Goal: Task Accomplishment & Management: Manage account settings

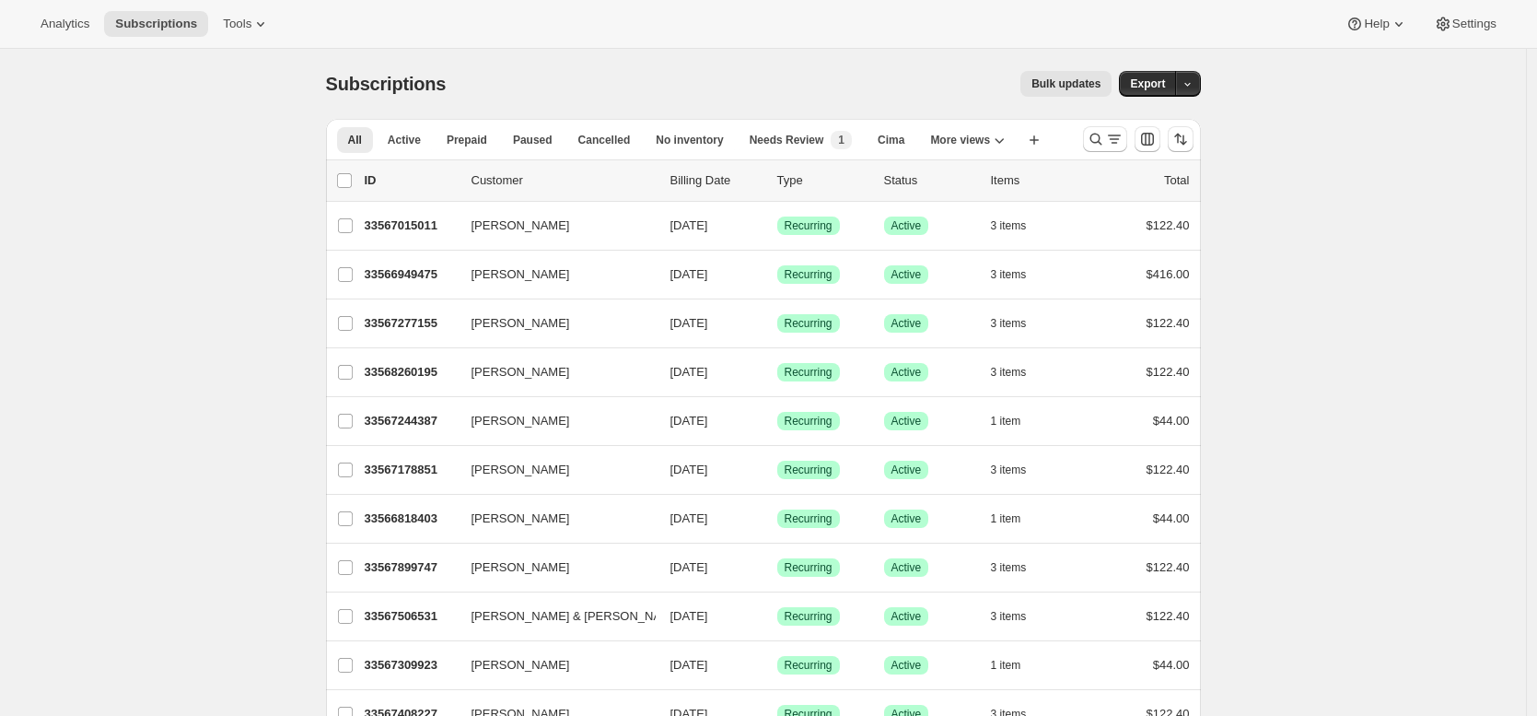
click at [574, 103] on div "Subscriptions. This page is ready Subscriptions Bulk updates More actions Bulk …" at bounding box center [763, 84] width 875 height 70
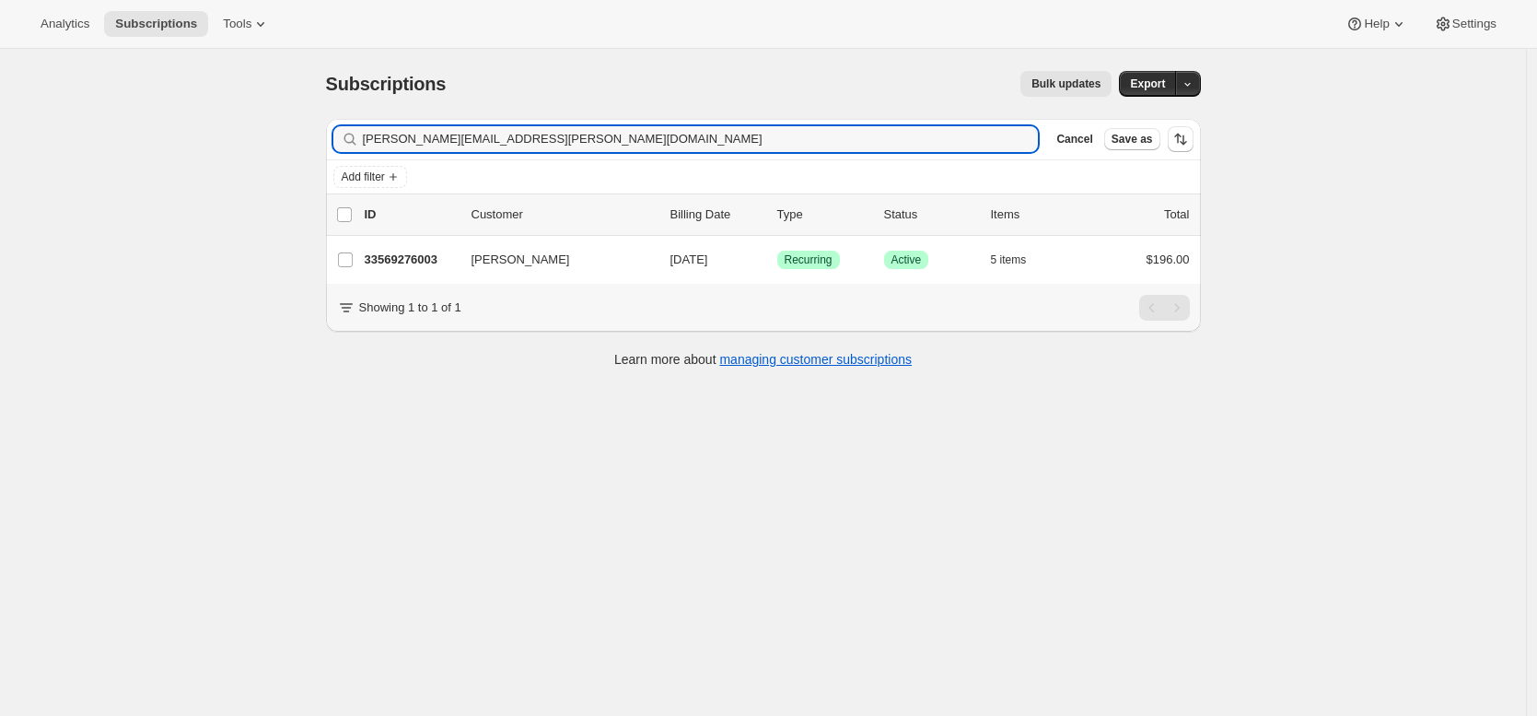
click at [287, 235] on div "Subscriptions. This page is ready Subscriptions Bulk updates More actions Bulk …" at bounding box center [763, 407] width 1526 height 716
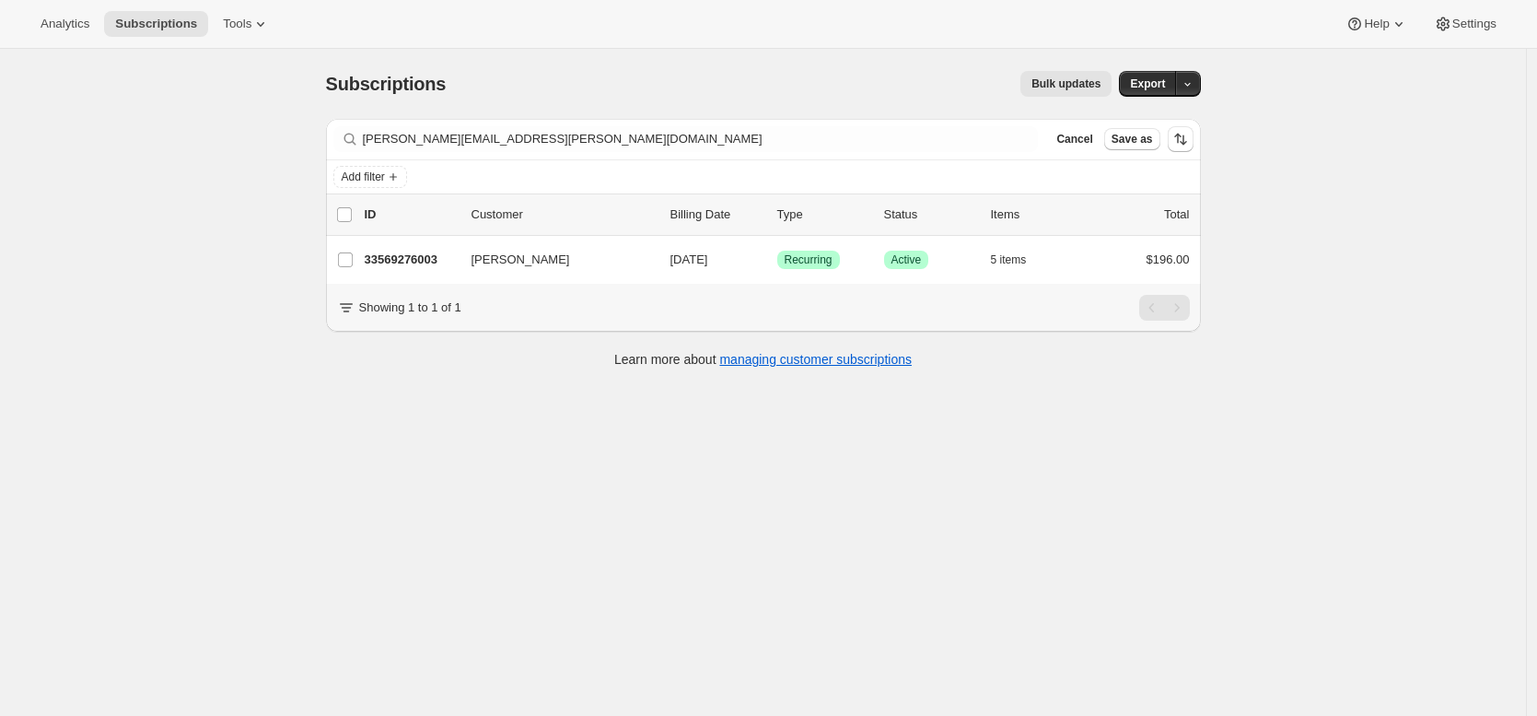
click at [286, 227] on div "Subscriptions. This page is ready Subscriptions Bulk updates More actions Bulk …" at bounding box center [763, 407] width 1526 height 716
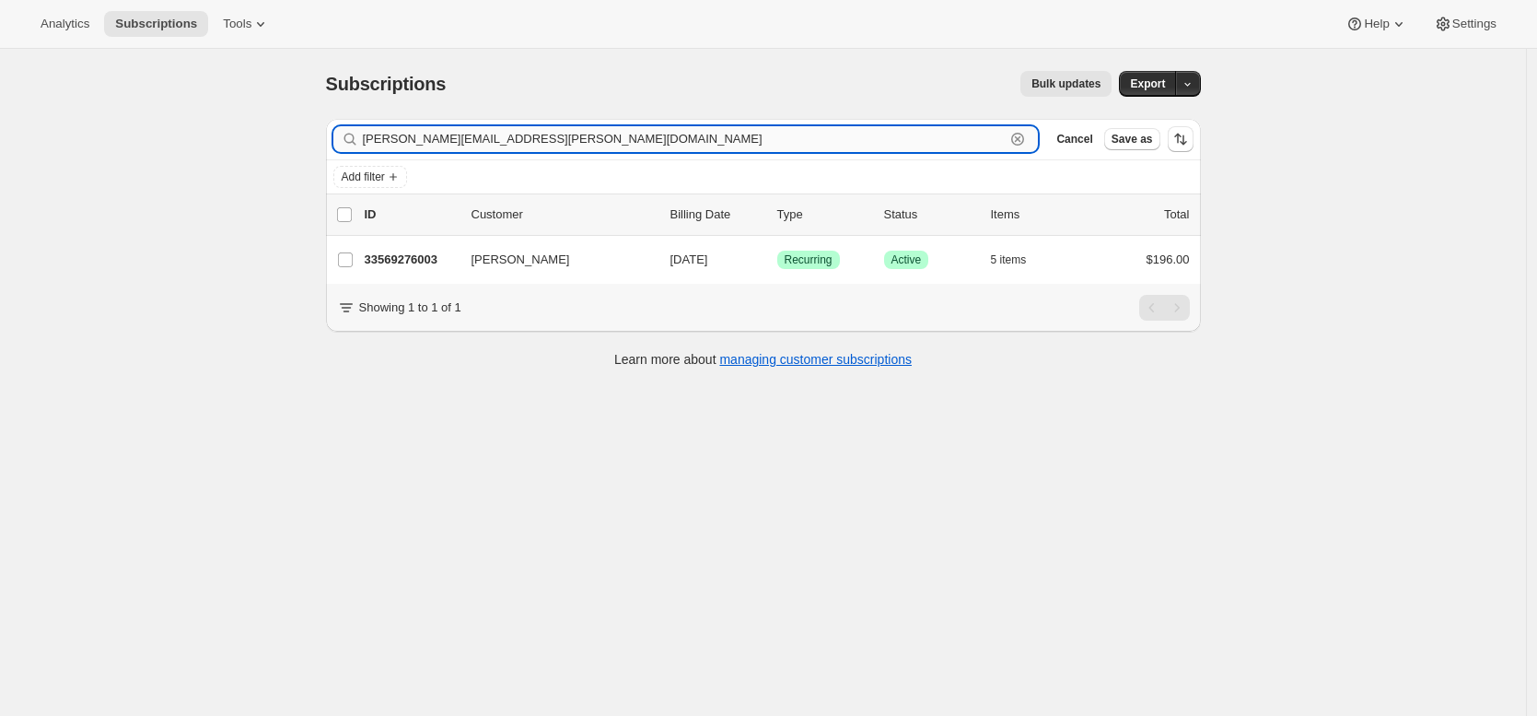
click at [598, 133] on input "margit.svenningsen@admeo.us" at bounding box center [684, 139] width 643 height 26
paste input "pbrocking@aol.com"
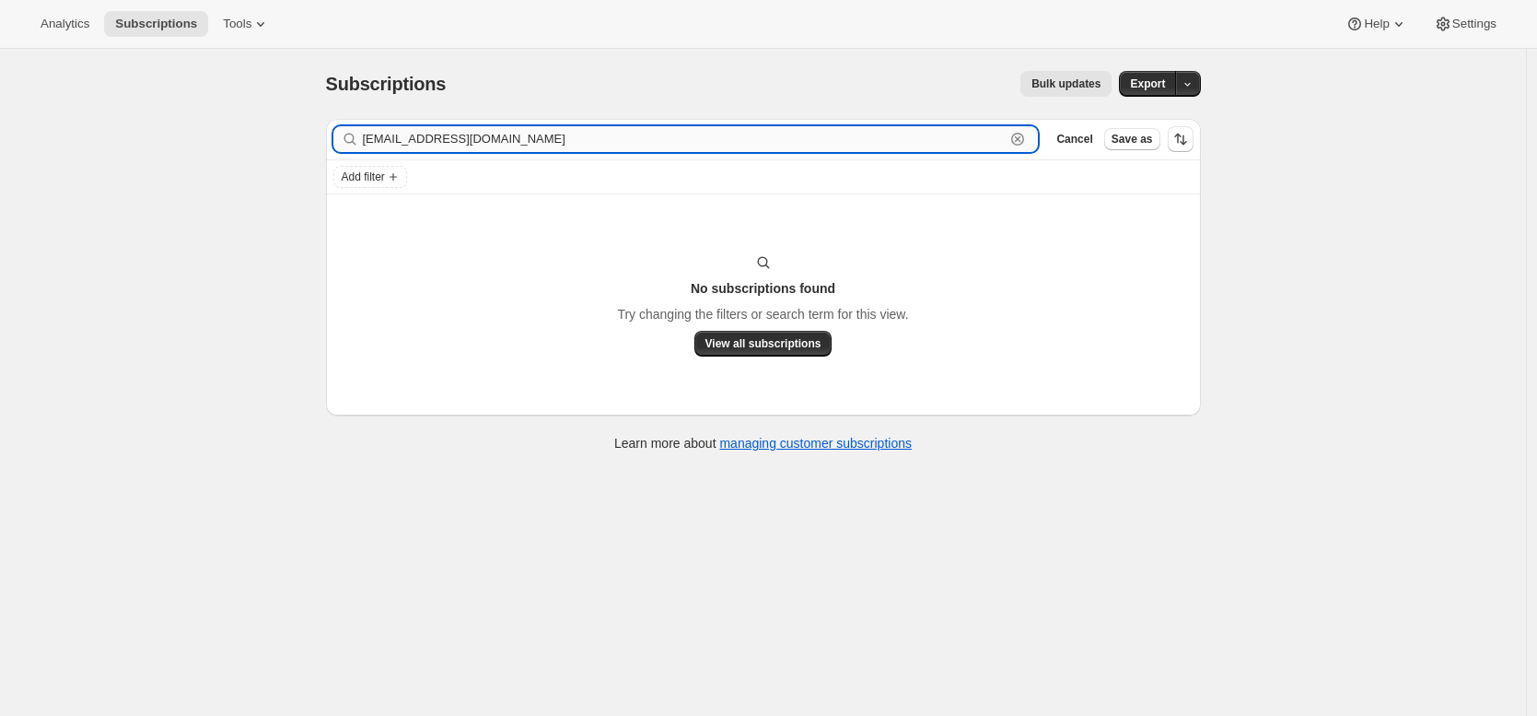
click at [508, 141] on input "pbrocking@aol.com" at bounding box center [684, 139] width 643 height 26
paste input "rickvnet@gmai"
click at [508, 139] on input "rickvnet@gmail.com" at bounding box center [684, 139] width 643 height 26
paste input "yanruhl"
click at [679, 145] on input "ryanruhl@gmail.com" at bounding box center [684, 139] width 643 height 26
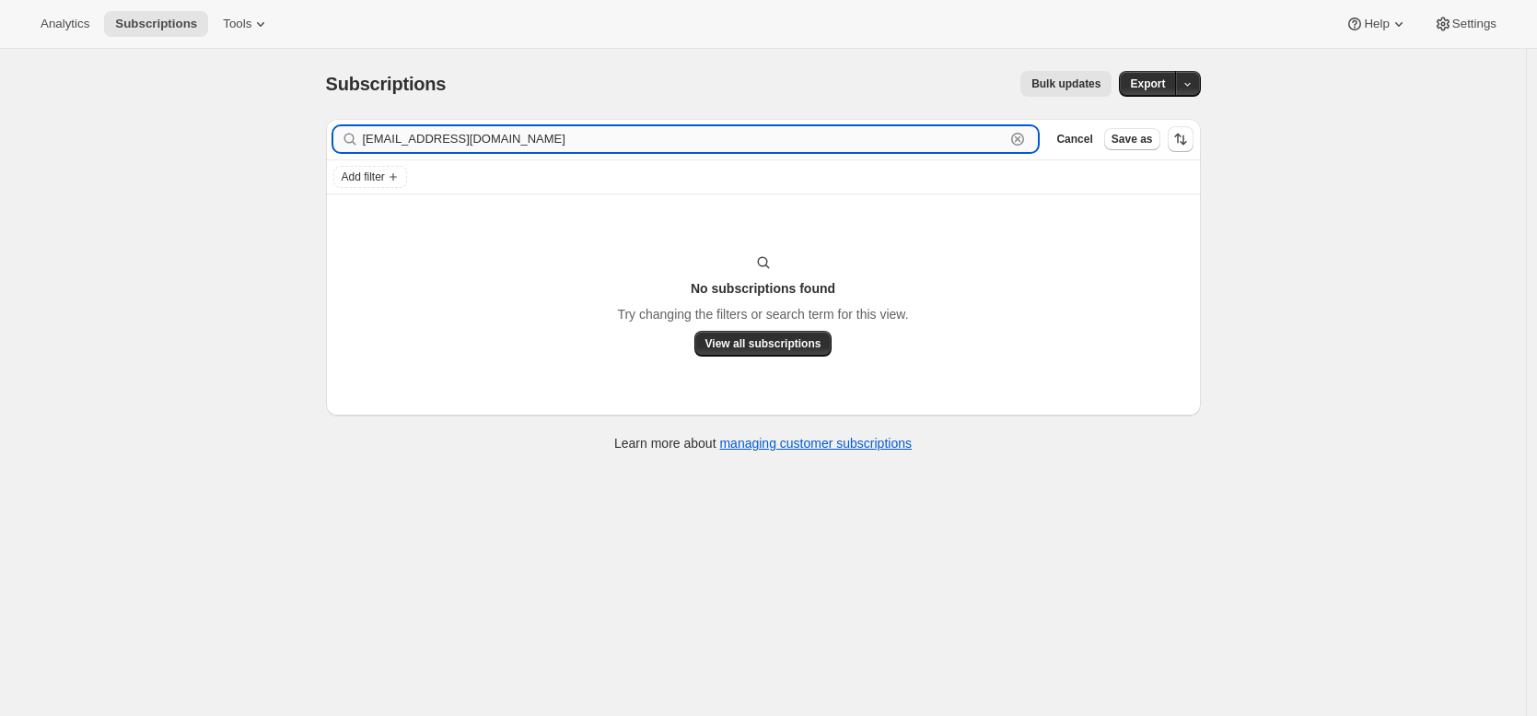
paste input "barbara.brownel"
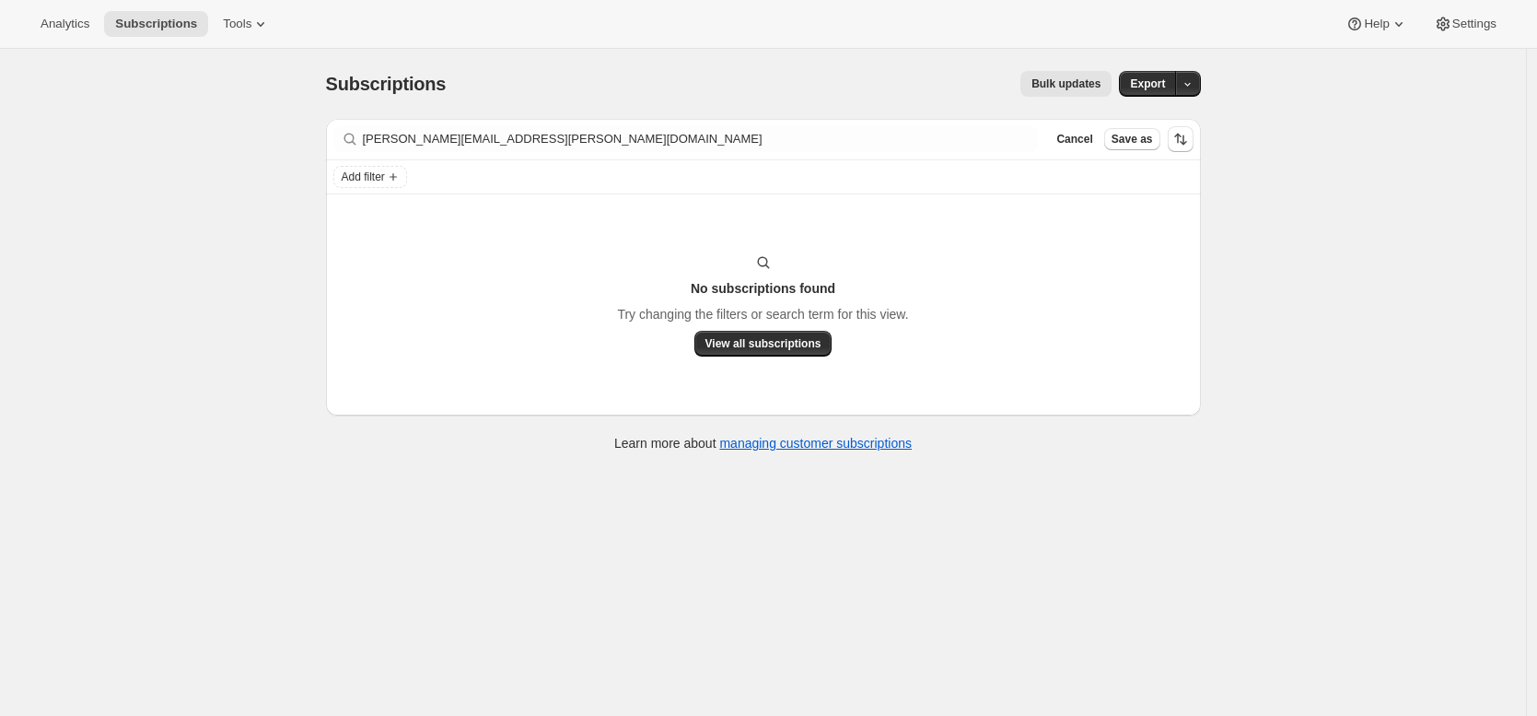
click at [415, 155] on div "Filter subscribers barbara.brownell@gmail.com Clear Cancel Save as" at bounding box center [763, 139] width 875 height 41
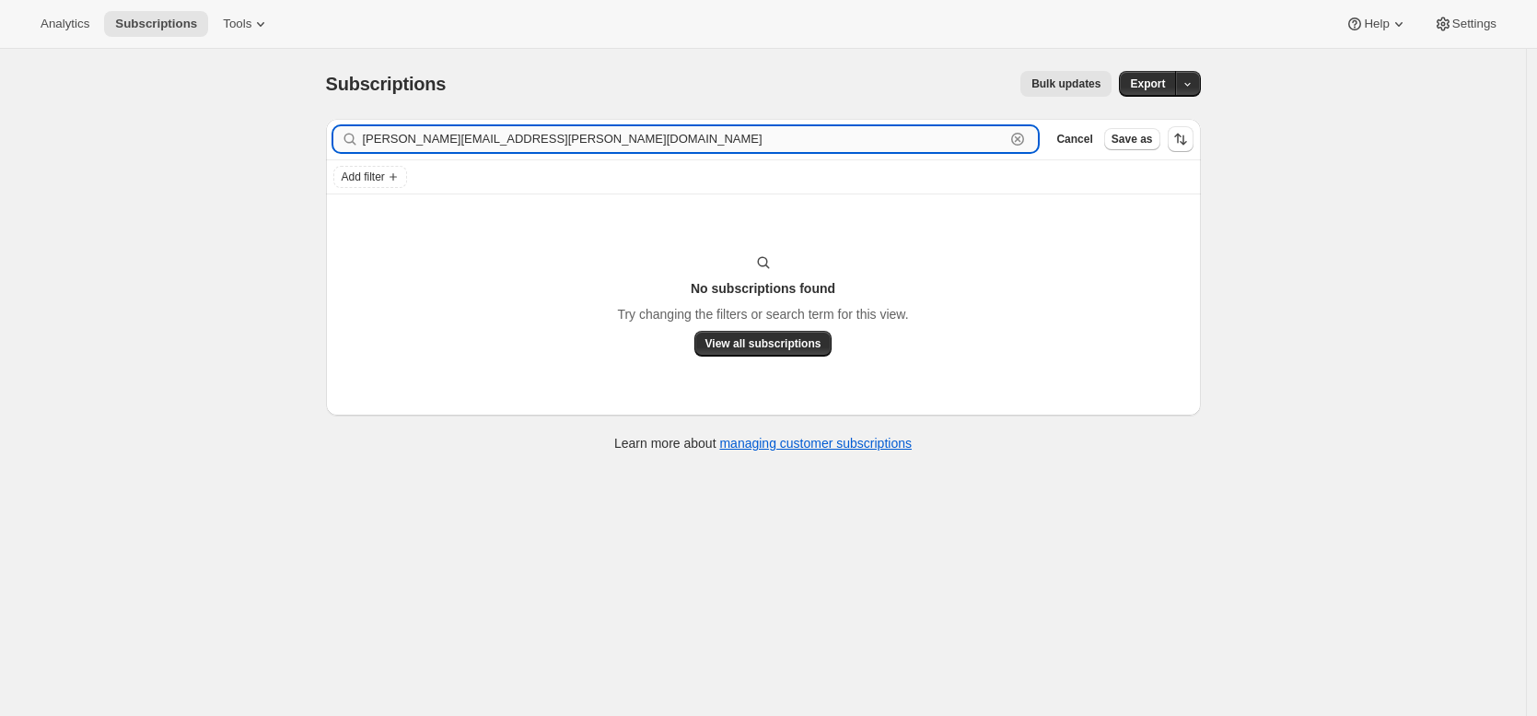
click at [437, 138] on input "barbara.brownell@gmail.com" at bounding box center [684, 139] width 643 height 26
paste input "kglinscott"
click at [452, 137] on input "kglinscott@gmail.com" at bounding box center [684, 139] width 643 height 26
paste input "cedar.marie@icloud"
click at [505, 138] on input "cedar.marie@icloud.com" at bounding box center [684, 139] width 643 height 26
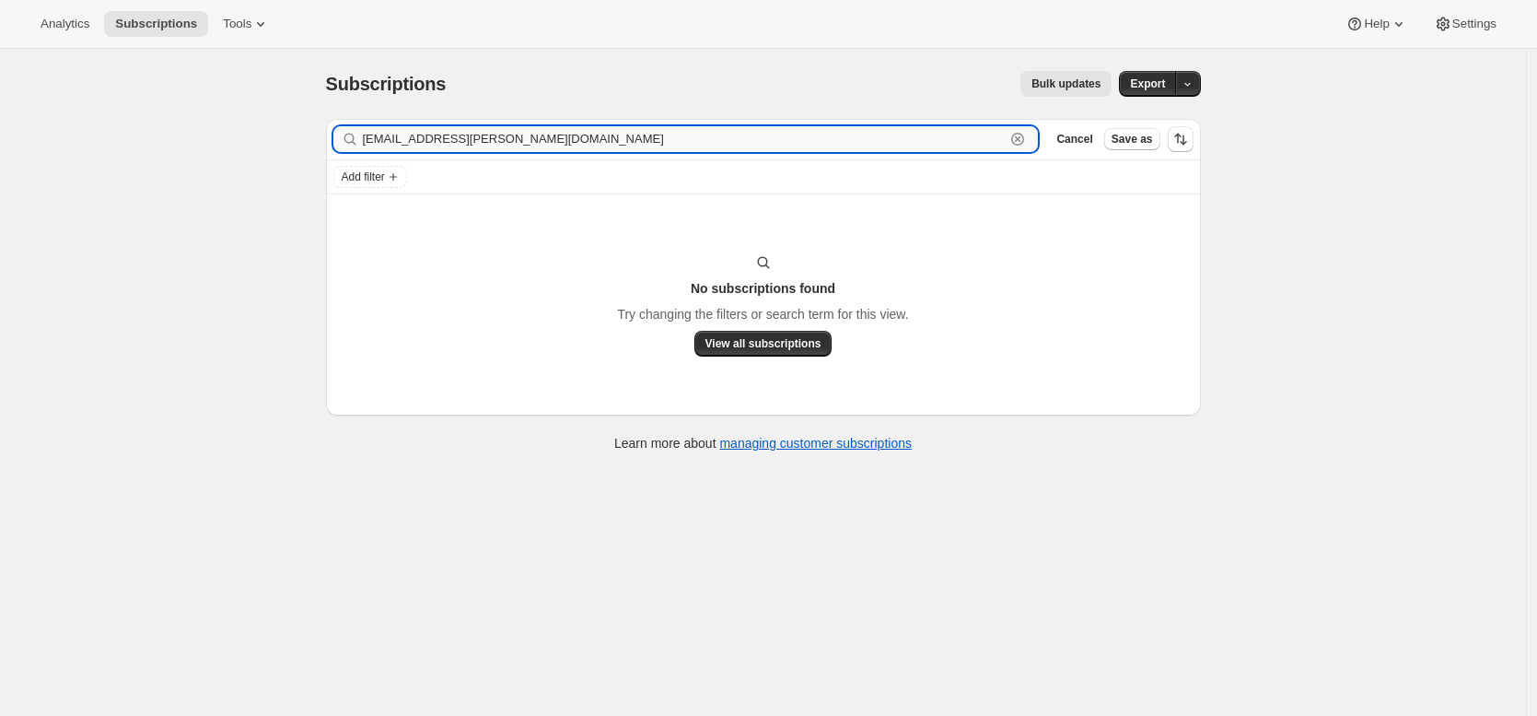
paste input "rystal@crystalcunningham"
click at [568, 146] on input "crystal@crystalcunningham.com" at bounding box center [684, 139] width 643 height 26
paste input "dl.booth61@gmail"
click at [591, 147] on input "dl.booth61@gmail.com" at bounding box center [684, 139] width 643 height 26
paste input "mark.sanchez60"
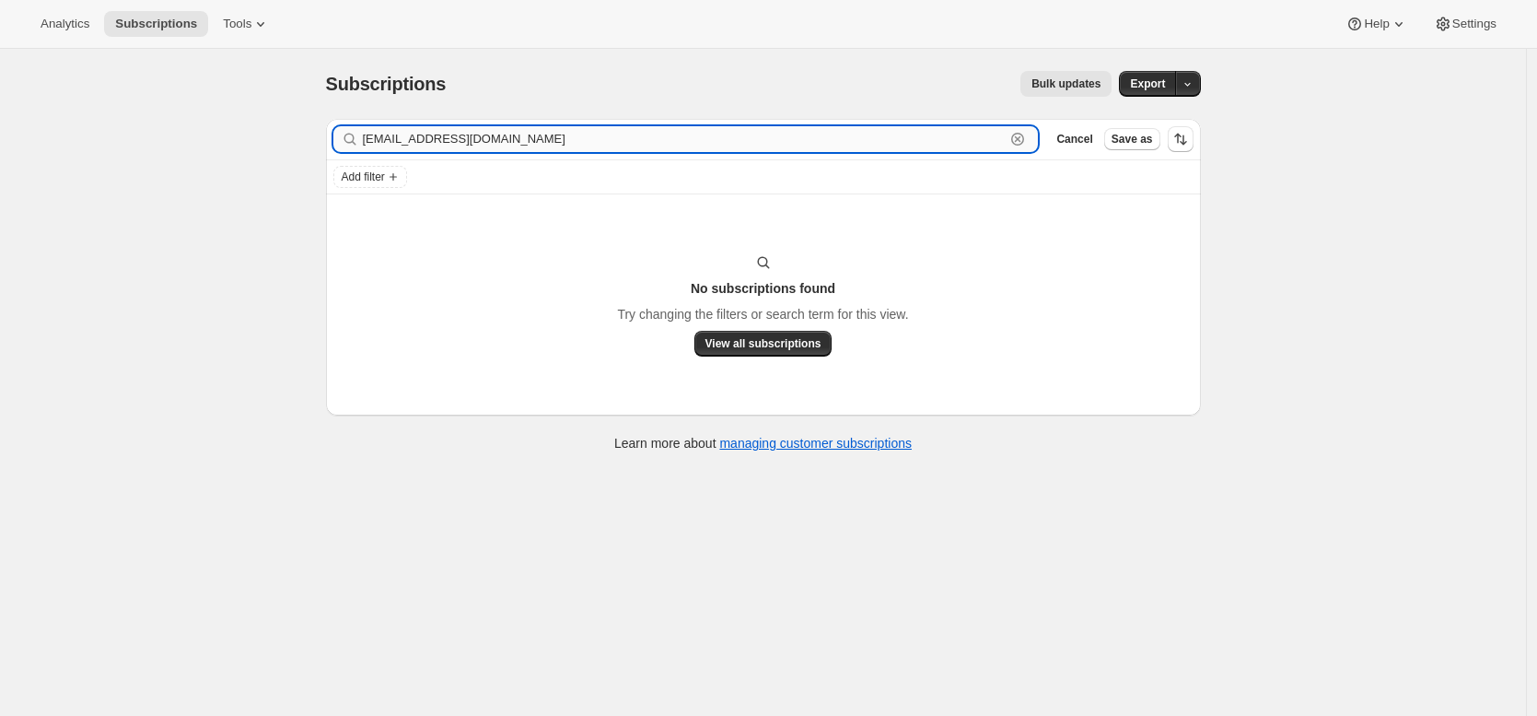
click at [510, 148] on input "mark.sanchez60@gmail.com" at bounding box center [684, 139] width 643 height 26
paste input "janeglass"
click at [508, 146] on input "janeglass@gmail.com" at bounding box center [684, 139] width 643 height 26
paste input "s.hansen369"
click at [577, 144] on input "s.hansen369@gmail.com" at bounding box center [684, 139] width 643 height 26
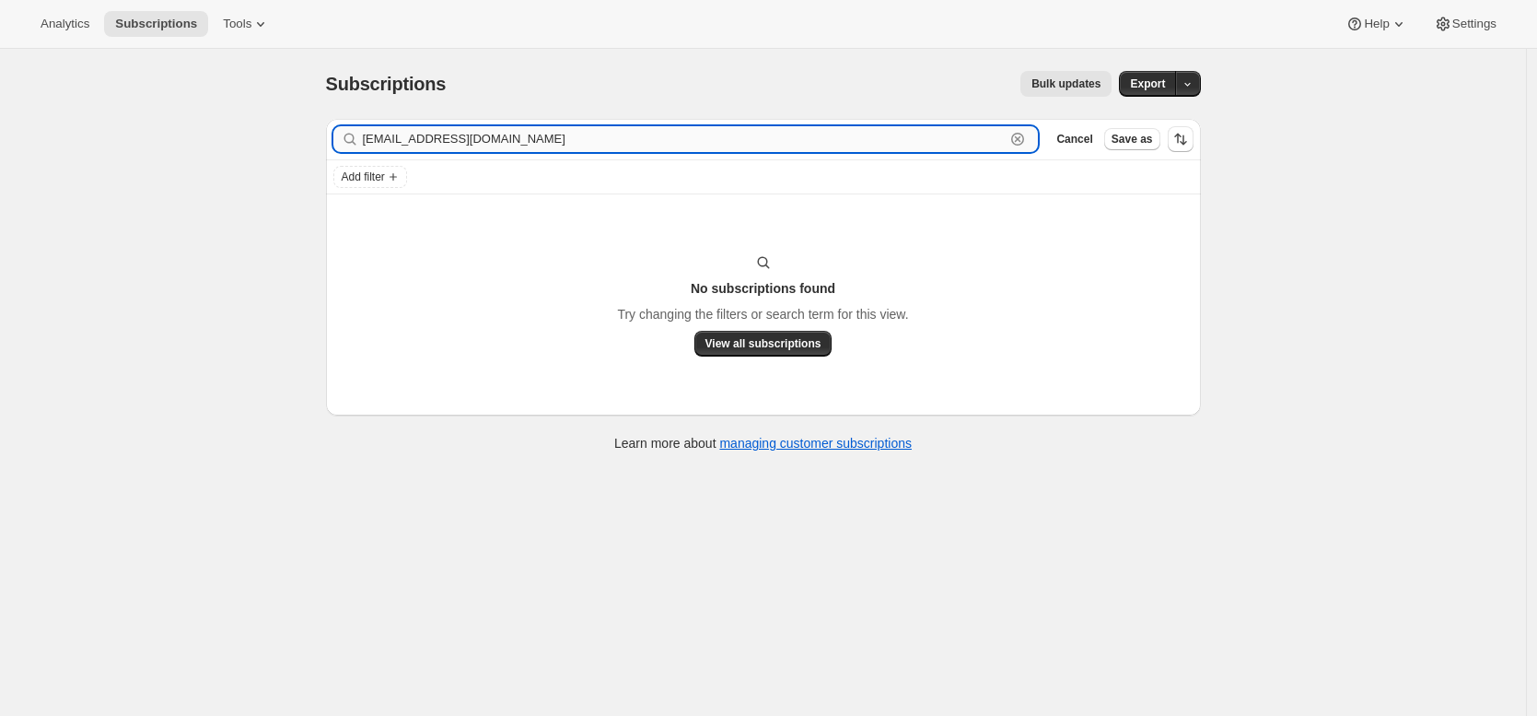
paste input "collinsfamilynj"
click at [530, 134] on input "collinsfamilynj@gmail.com" at bounding box center [684, 139] width 643 height 26
paste input "ellielagorio"
type input "ellielagorio@gmail.com"
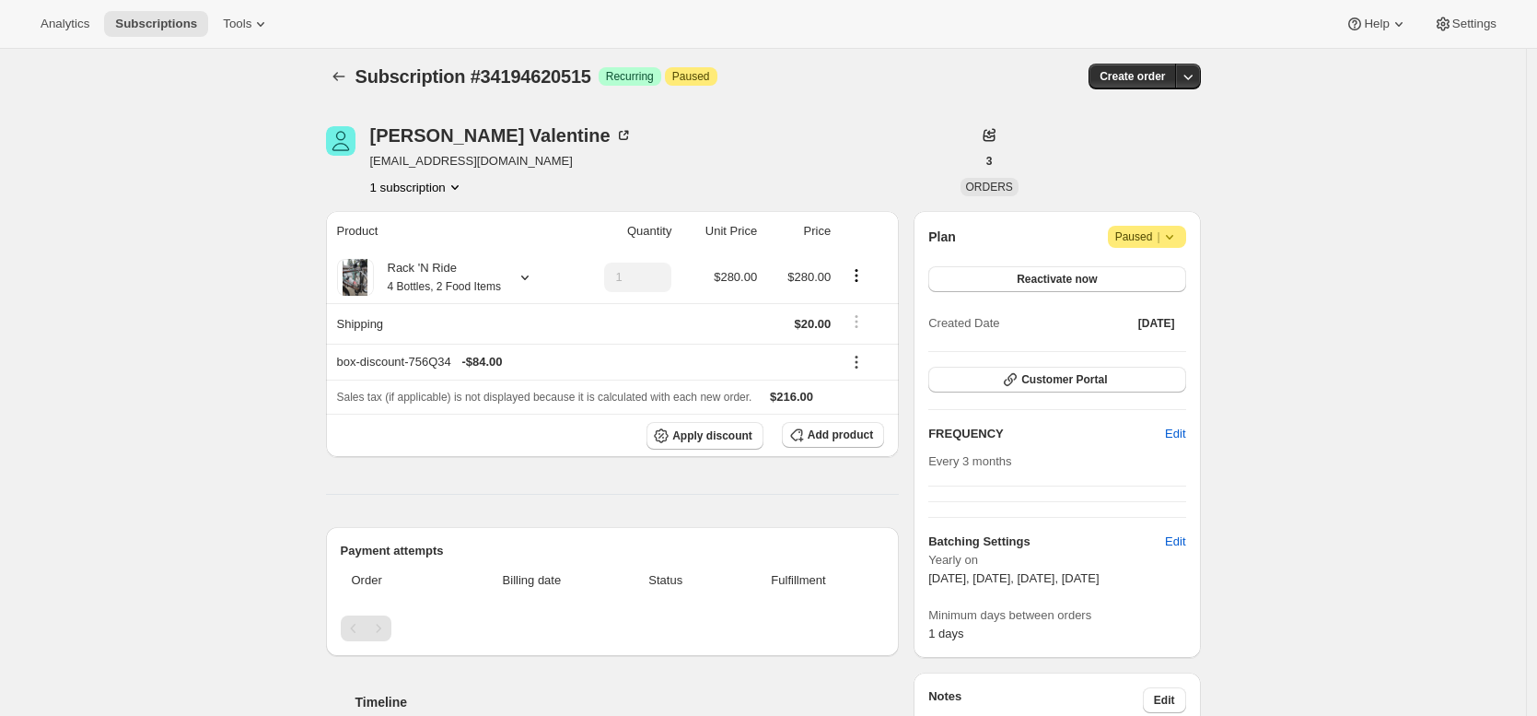
scroll to position [11, 0]
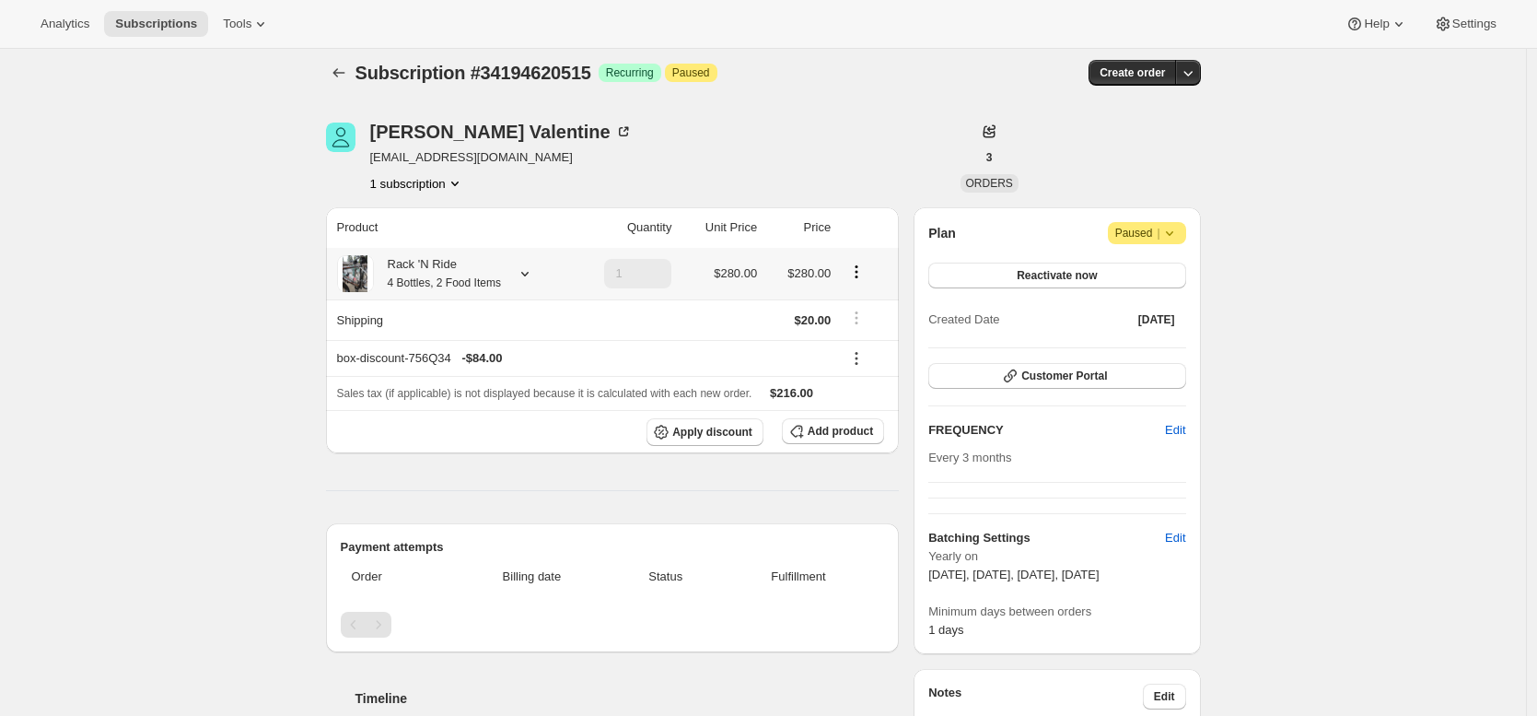
click at [426, 248] on th "Rack 'N Ride 4 Bottles, 2 Food Items" at bounding box center [449, 274] width 246 height 52
click at [425, 262] on div "Rack 'N Ride 4 Bottles, 2 Food Items" at bounding box center [437, 273] width 127 height 37
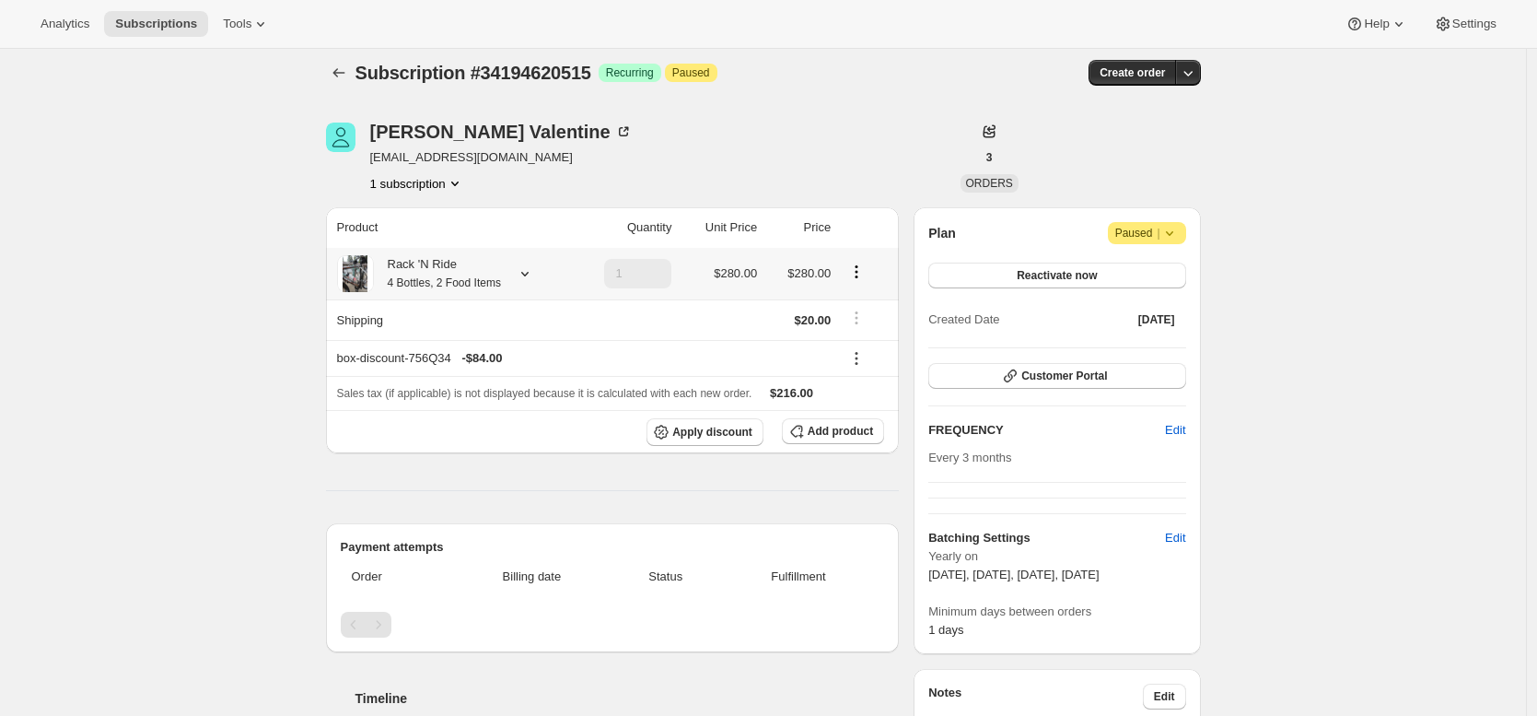
click at [418, 274] on div "Rack 'N Ride 4 Bottles, 2 Food Items" at bounding box center [437, 273] width 127 height 37
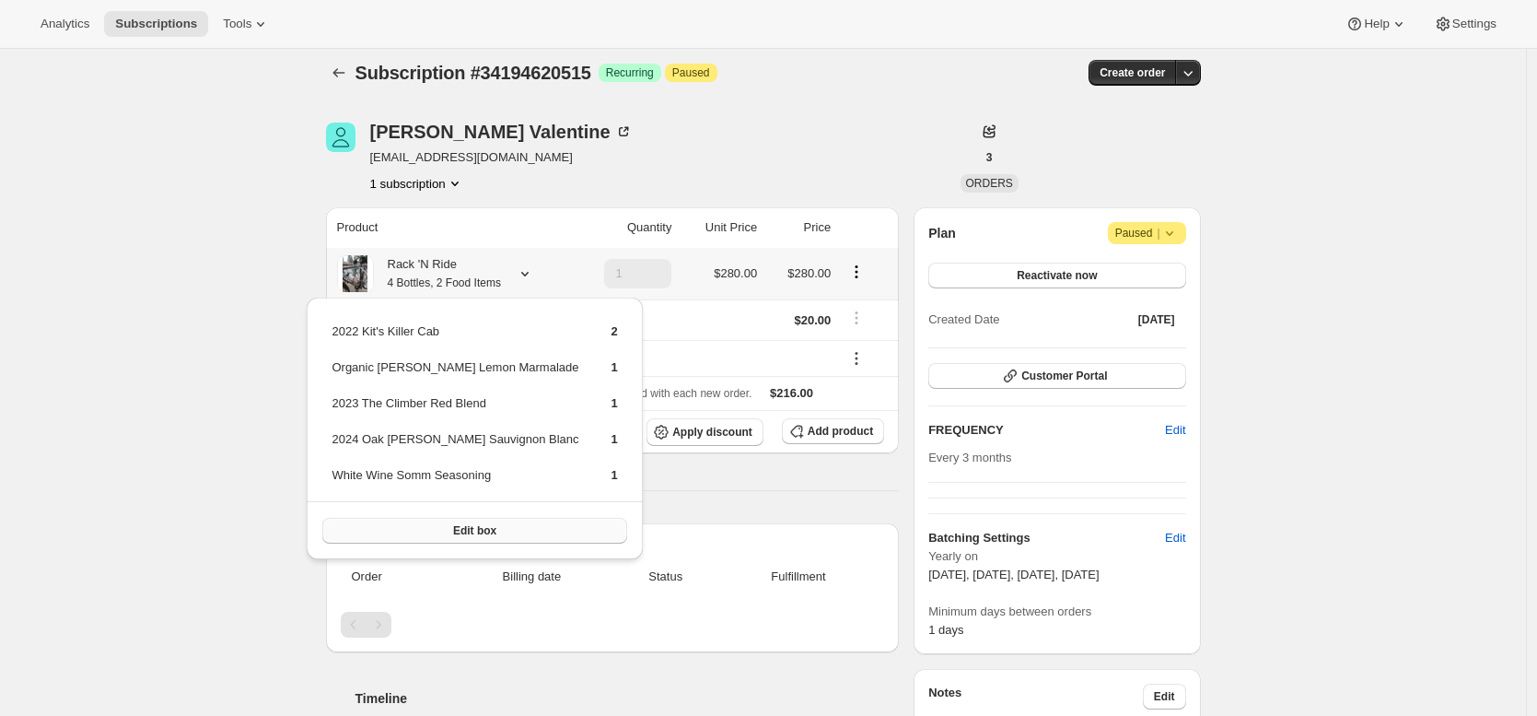
click at [455, 534] on span "Edit box" at bounding box center [474, 530] width 43 height 15
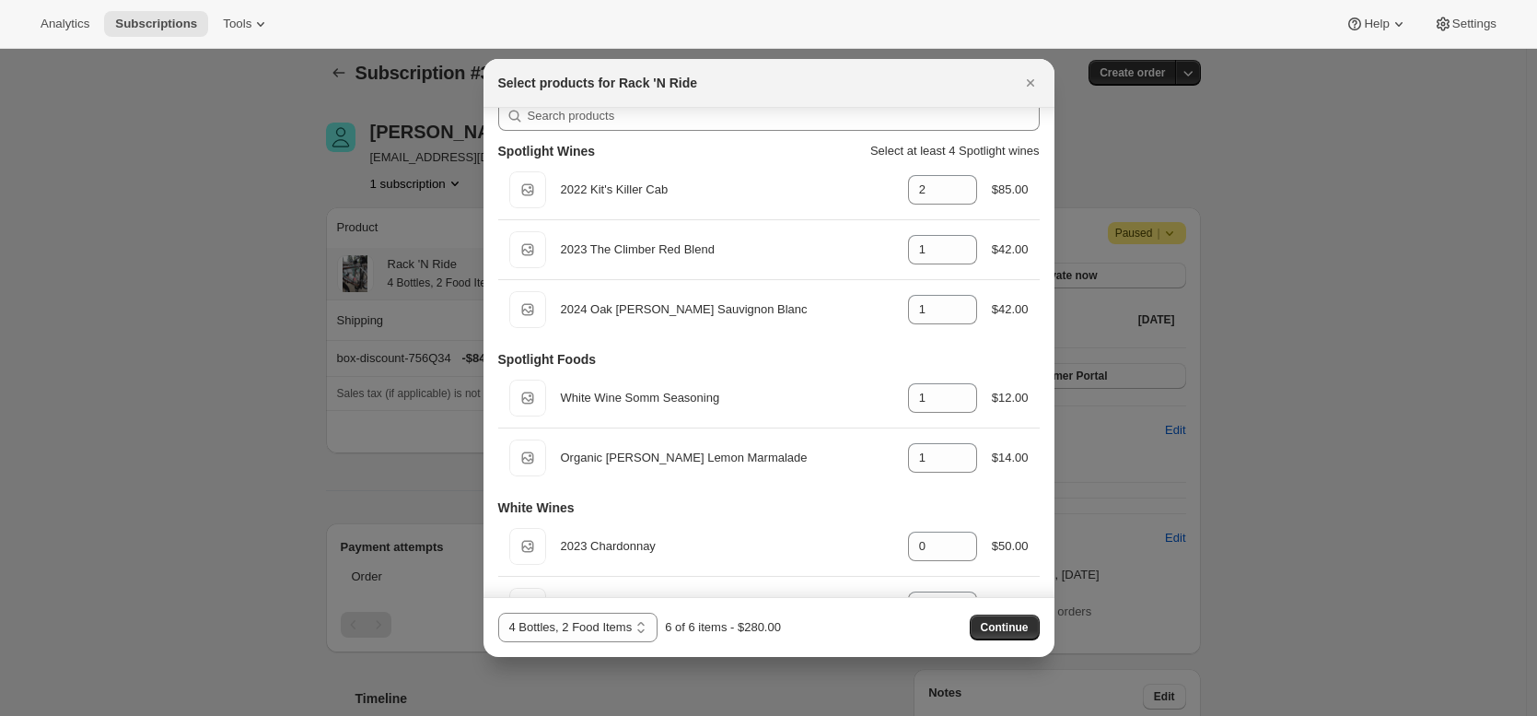
scroll to position [0, 0]
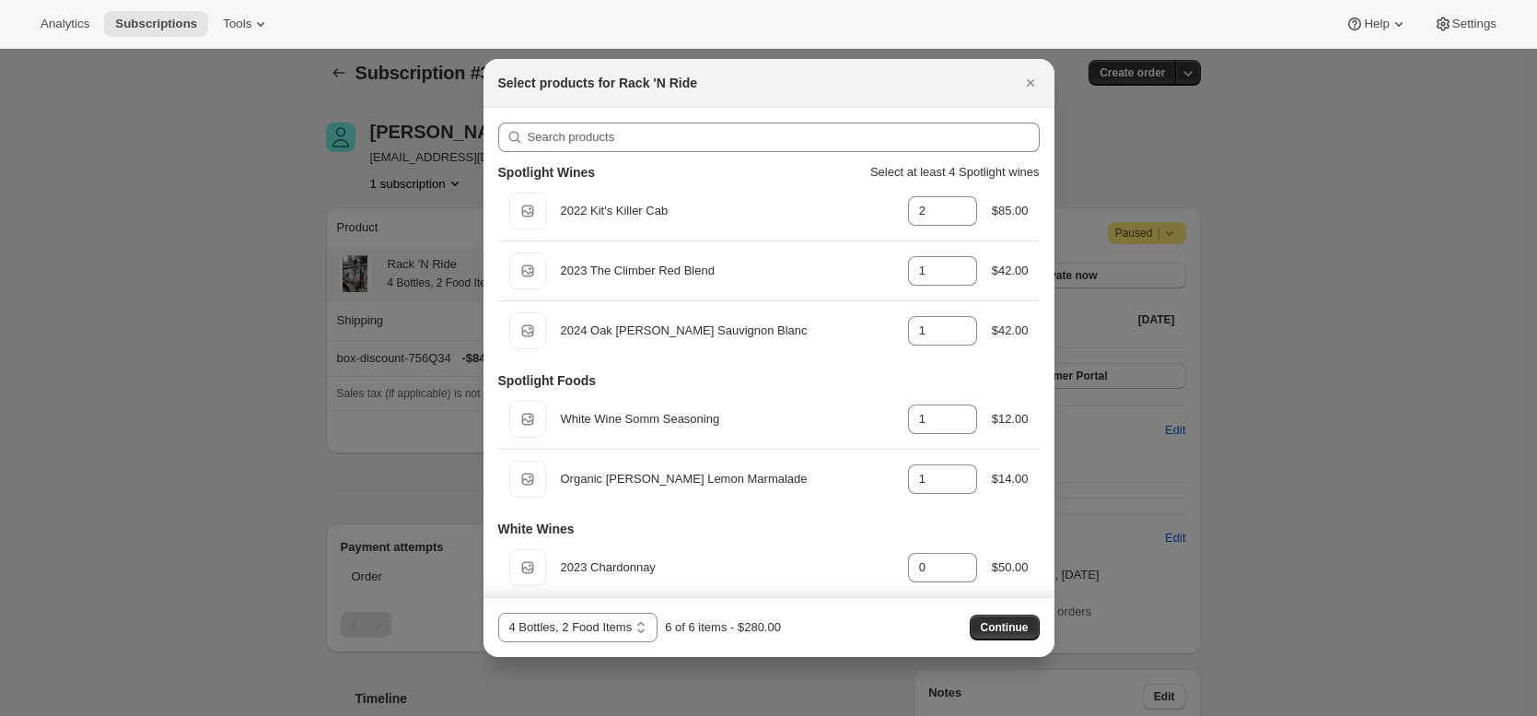
click at [265, 399] on div at bounding box center [768, 358] width 1537 height 716
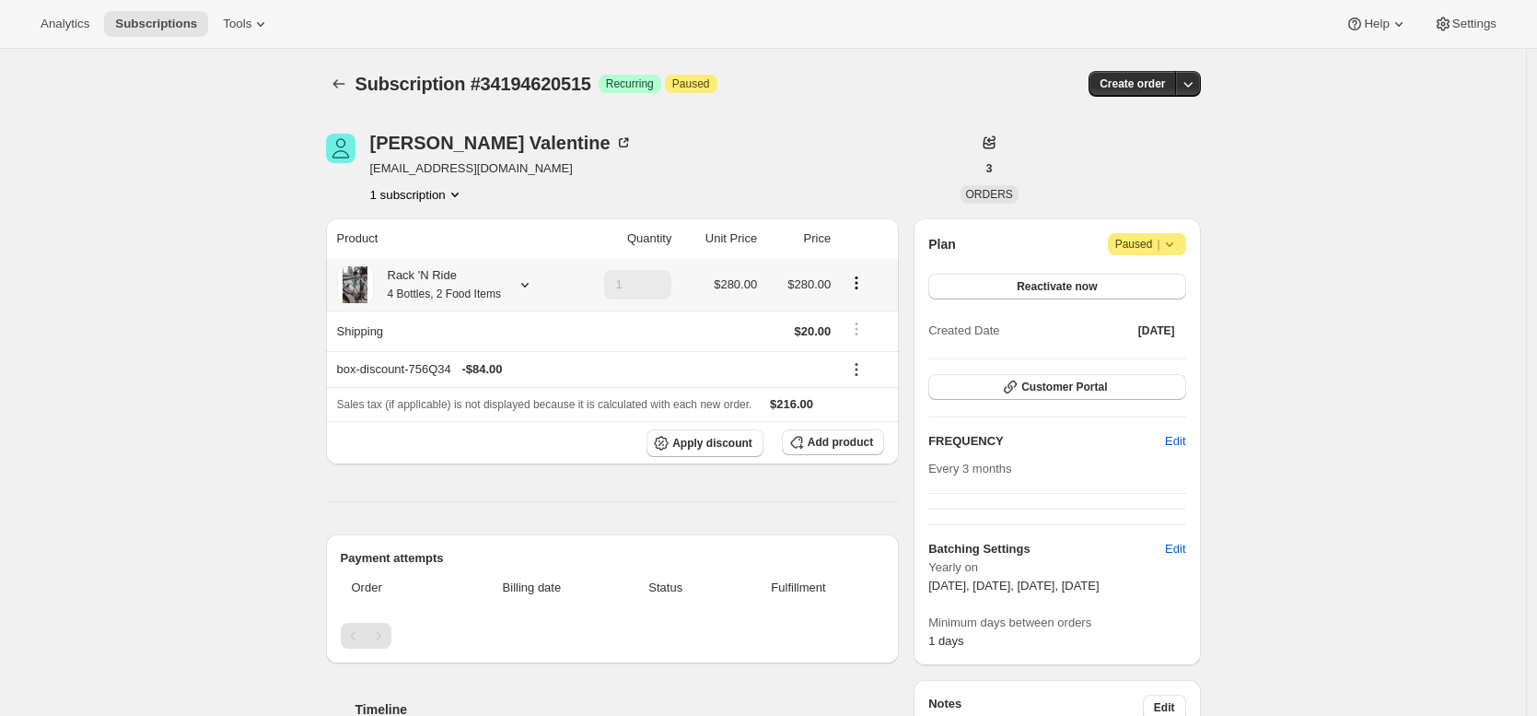
scroll to position [11, 0]
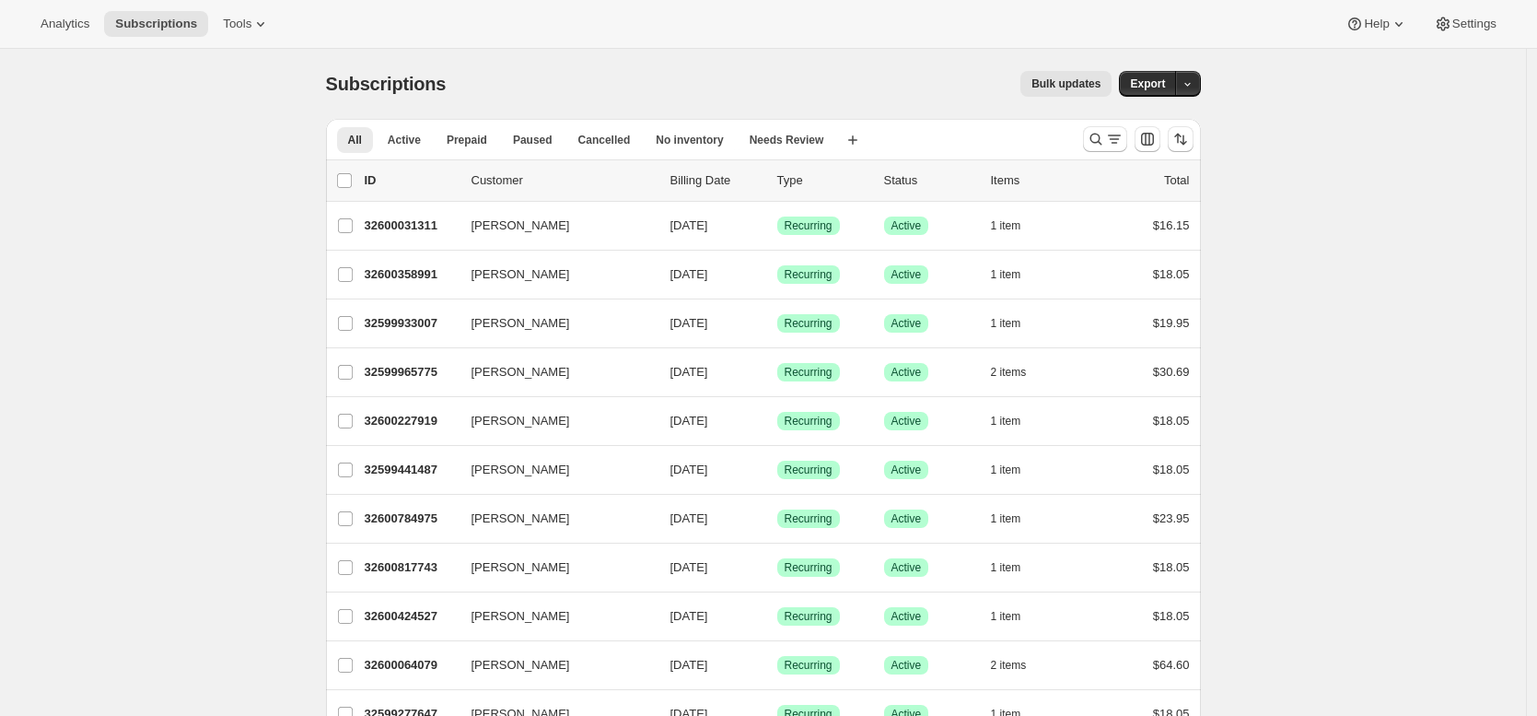
click at [644, 104] on div "Subscriptions. This page is ready Subscriptions Bulk updates More actions Bulk …" at bounding box center [763, 84] width 875 height 70
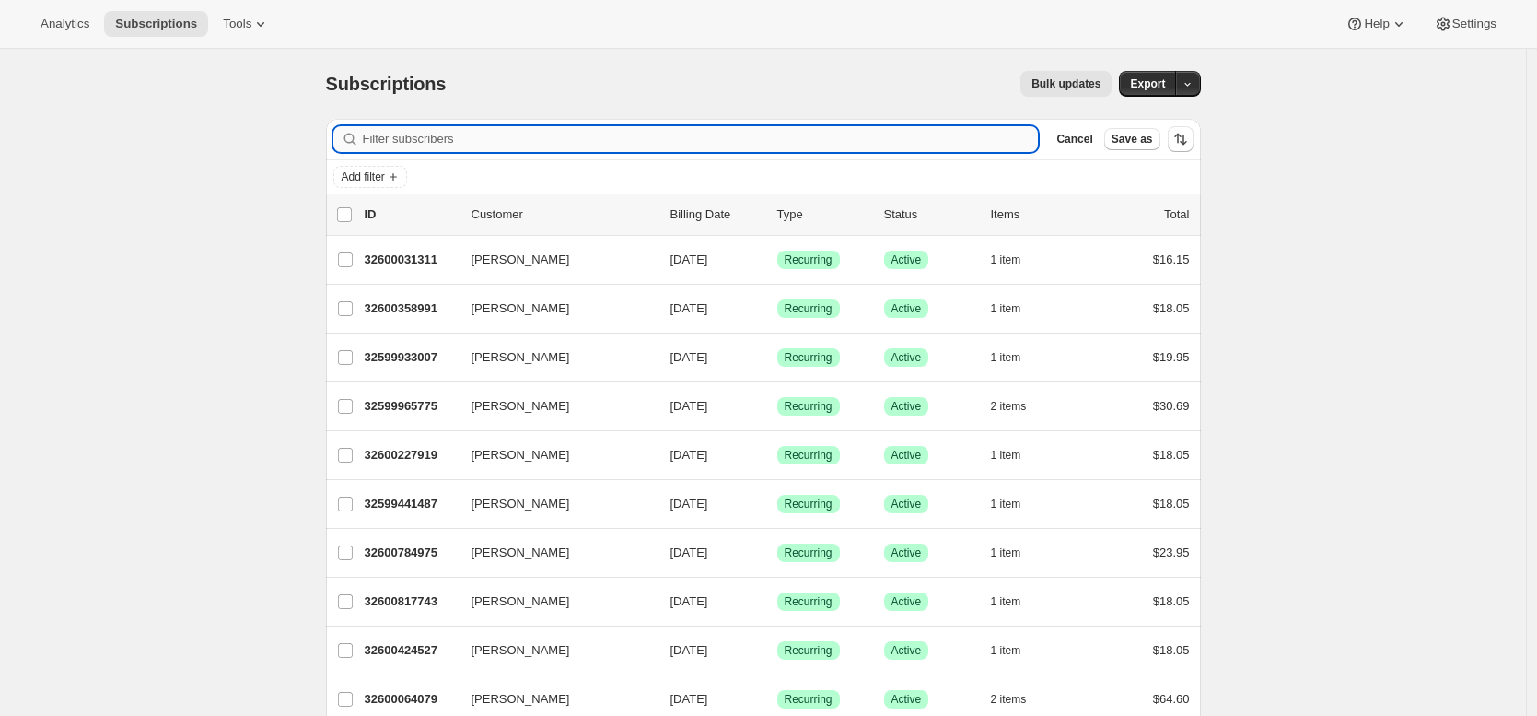
click at [496, 143] on input "Filter subscribers" at bounding box center [701, 139] width 676 height 26
paste input "ryanruhl@gmail.com"
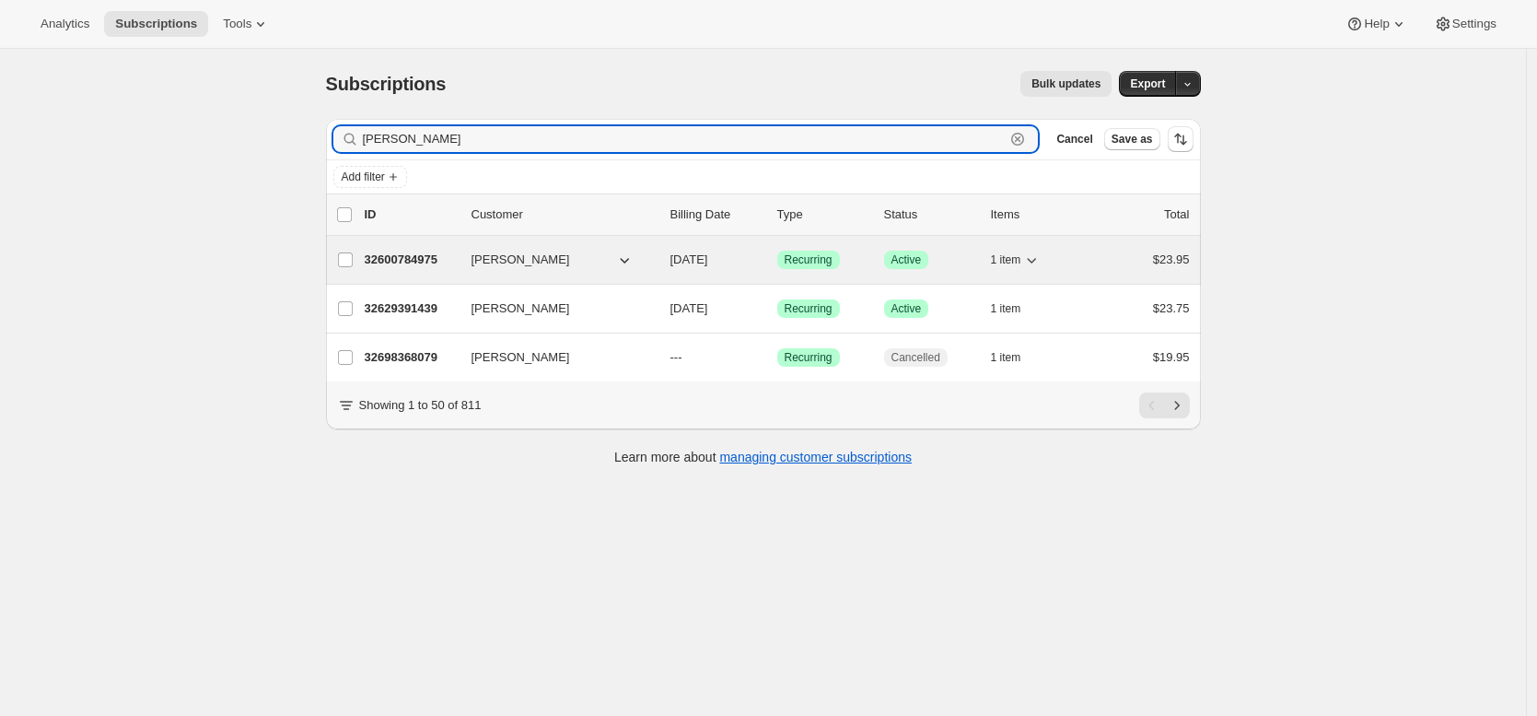
type input "Watson"
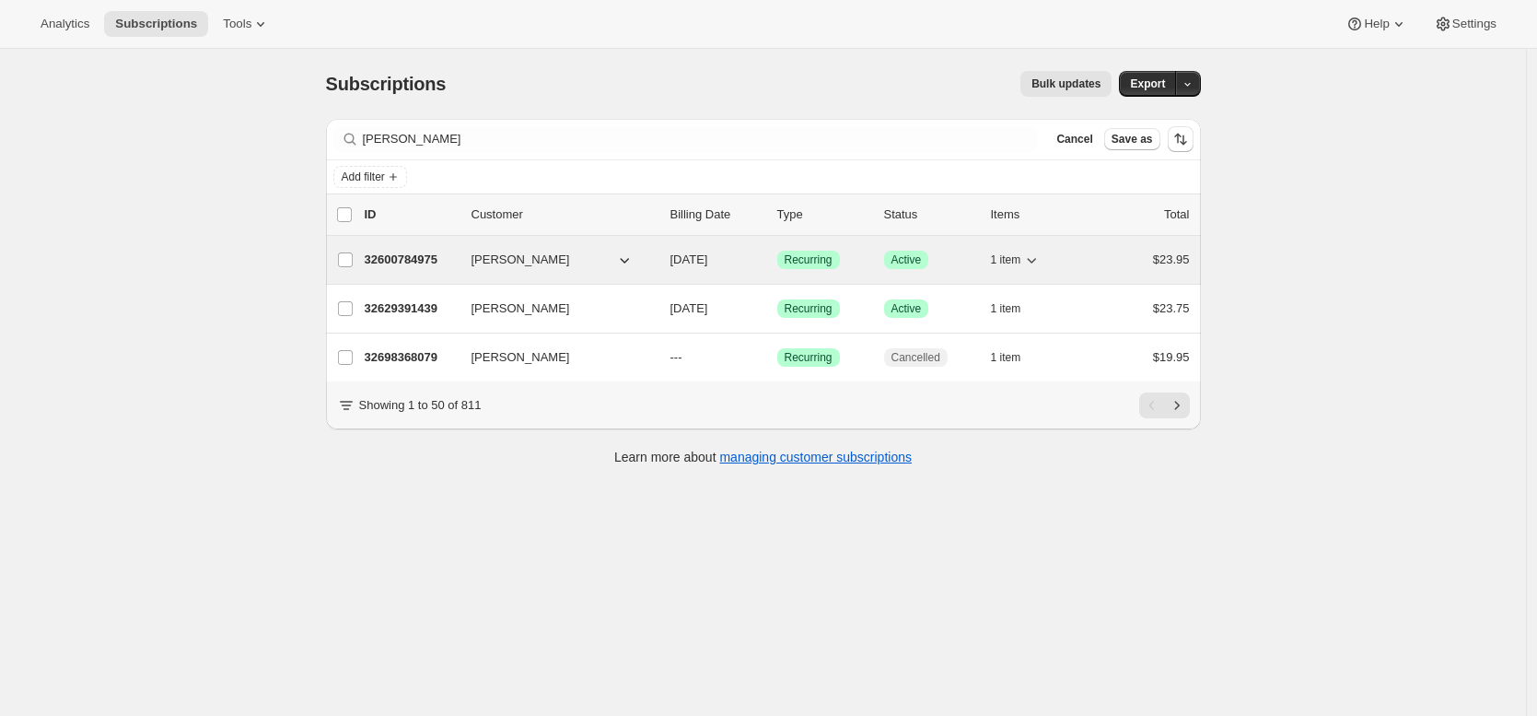
click at [405, 259] on p "32600784975" at bounding box center [411, 260] width 92 height 18
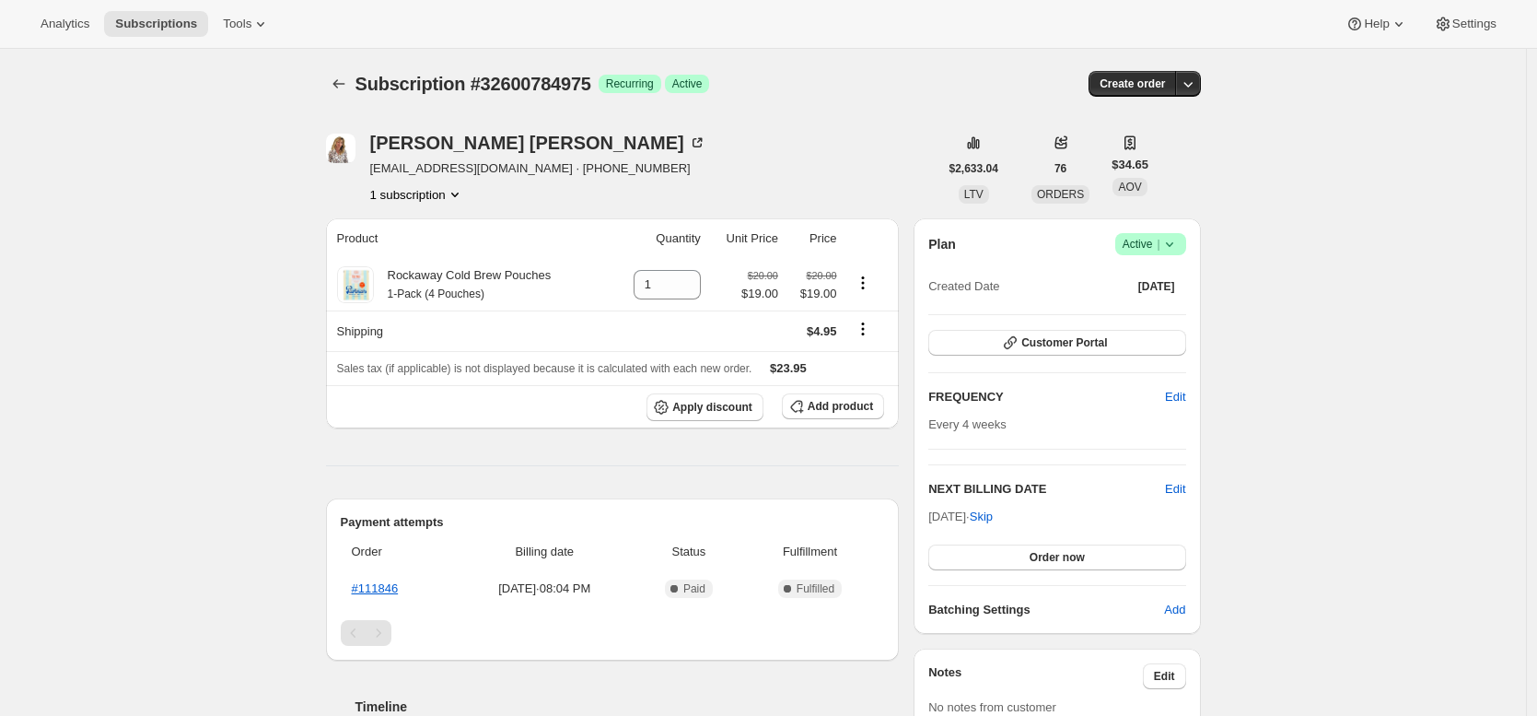
click at [712, 109] on div "Subscription #32600784975. This page is ready Subscription #32600784975 Success…" at bounding box center [763, 84] width 875 height 70
click at [864, 330] on icon "Shipping actions" at bounding box center [862, 329] width 3 height 3
click at [862, 363] on span "Edit shipping rate" at bounding box center [866, 365] width 92 height 14
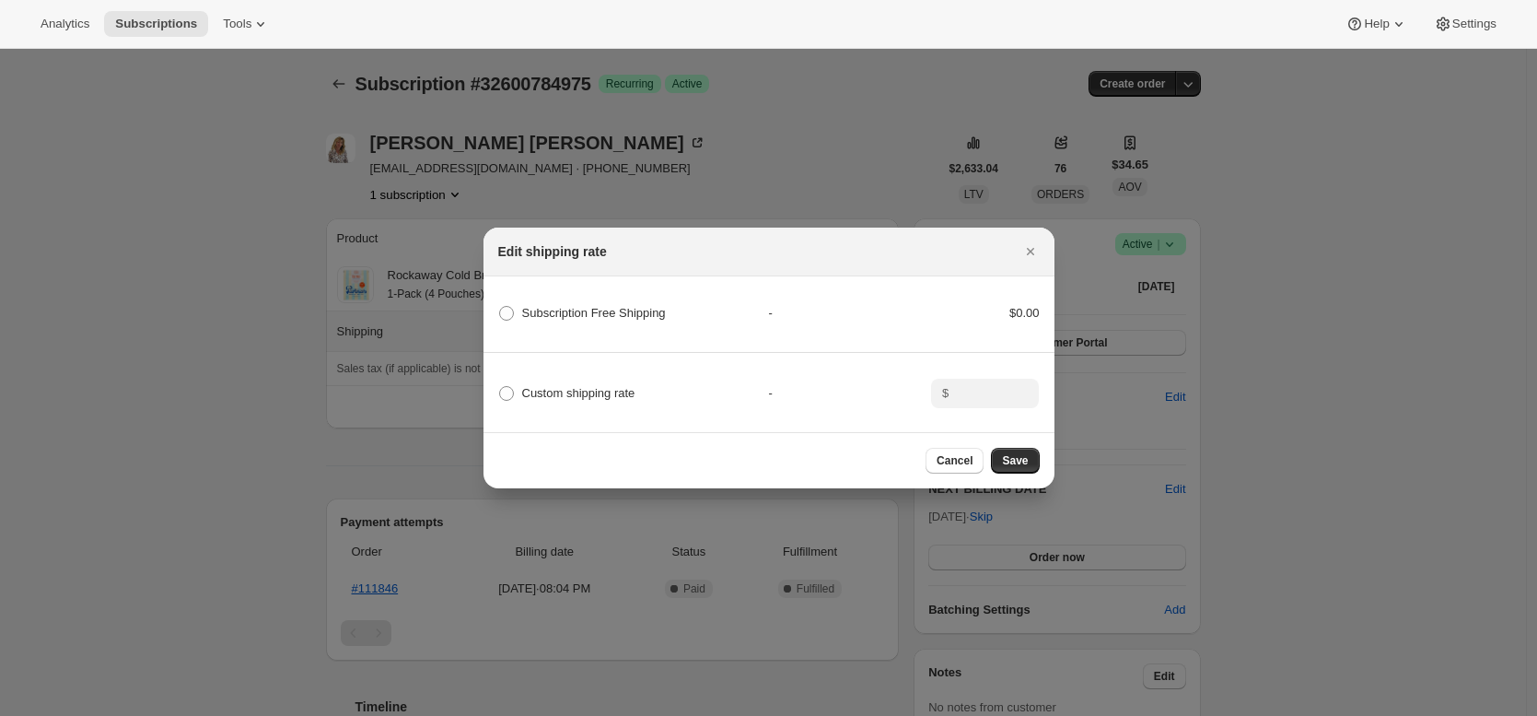
click at [240, 305] on div at bounding box center [768, 358] width 1537 height 716
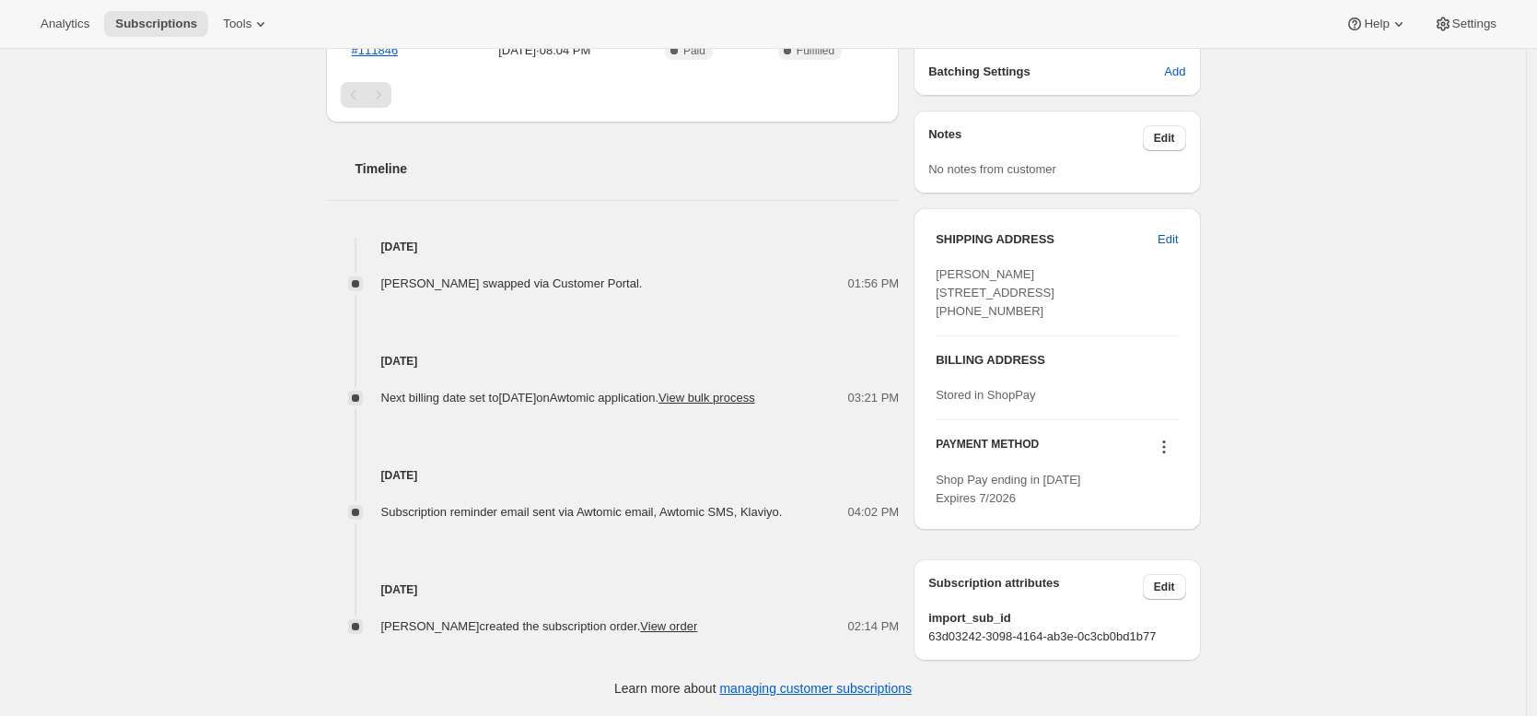
scroll to position [573, 0]
click at [681, 619] on link "View order" at bounding box center [668, 626] width 57 height 14
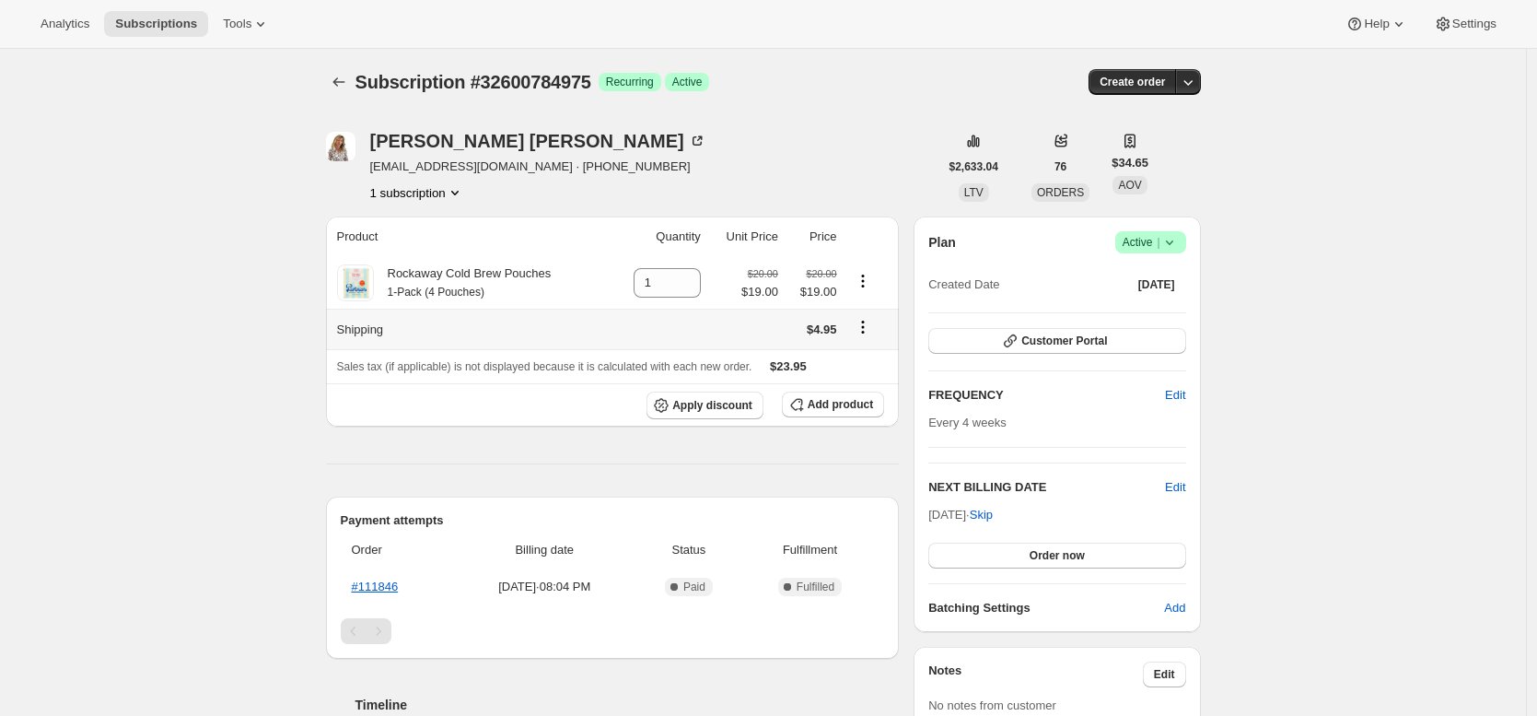
scroll to position [0, 0]
click at [1424, 109] on div "Subscription #32600784975. This page is ready Subscription #32600784975 Success…" at bounding box center [763, 651] width 1526 height 1205
click at [1386, 154] on div "Subscription #32600784975. This page is ready Subscription #32600784975 Success…" at bounding box center [763, 651] width 1526 height 1205
click at [868, 331] on icon "Shipping actions" at bounding box center [863, 329] width 18 height 18
click at [857, 370] on span "Edit shipping rate" at bounding box center [866, 365] width 92 height 14
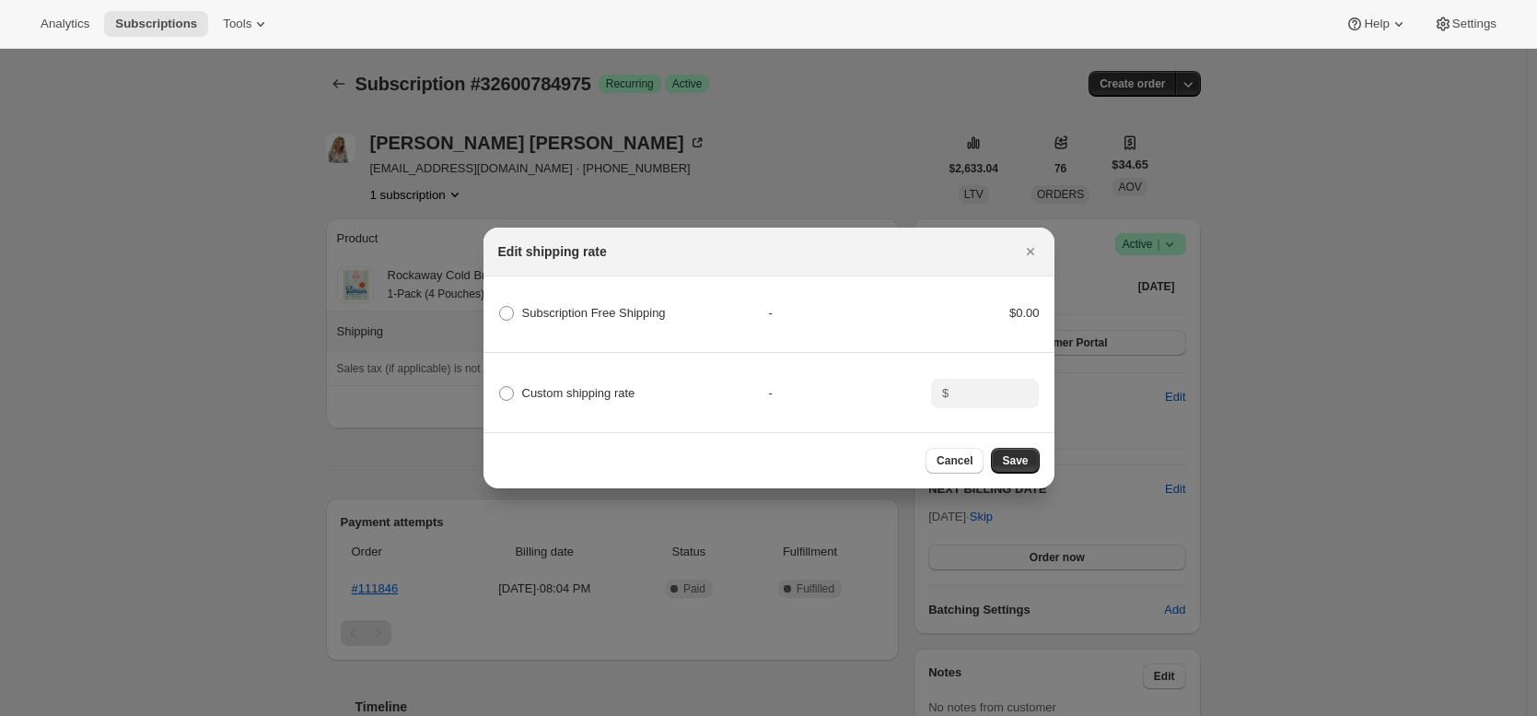
click at [1248, 339] on div at bounding box center [768, 358] width 1537 height 716
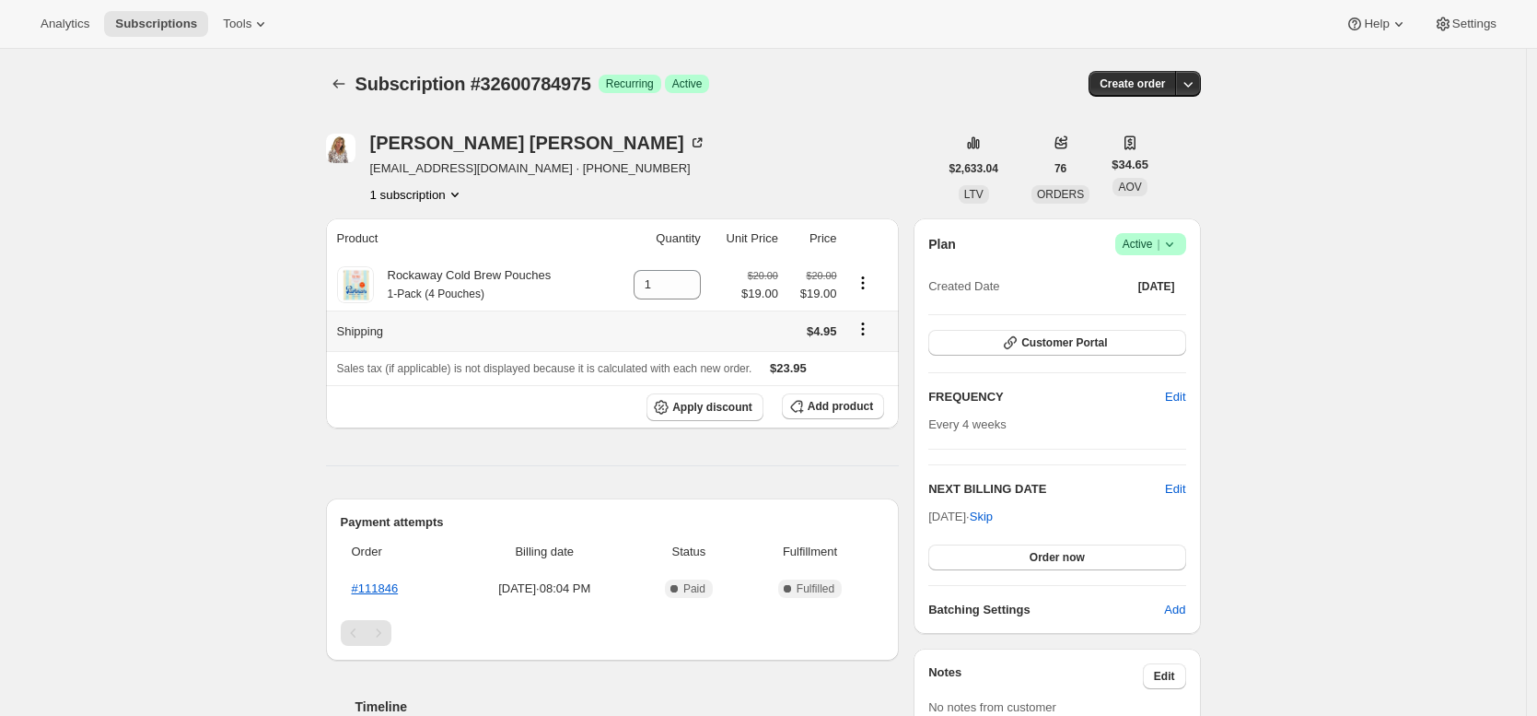
click at [864, 334] on icon "Shipping actions" at bounding box center [862, 334] width 3 height 3
click at [855, 367] on span "Edit shipping rate" at bounding box center [866, 365] width 92 height 14
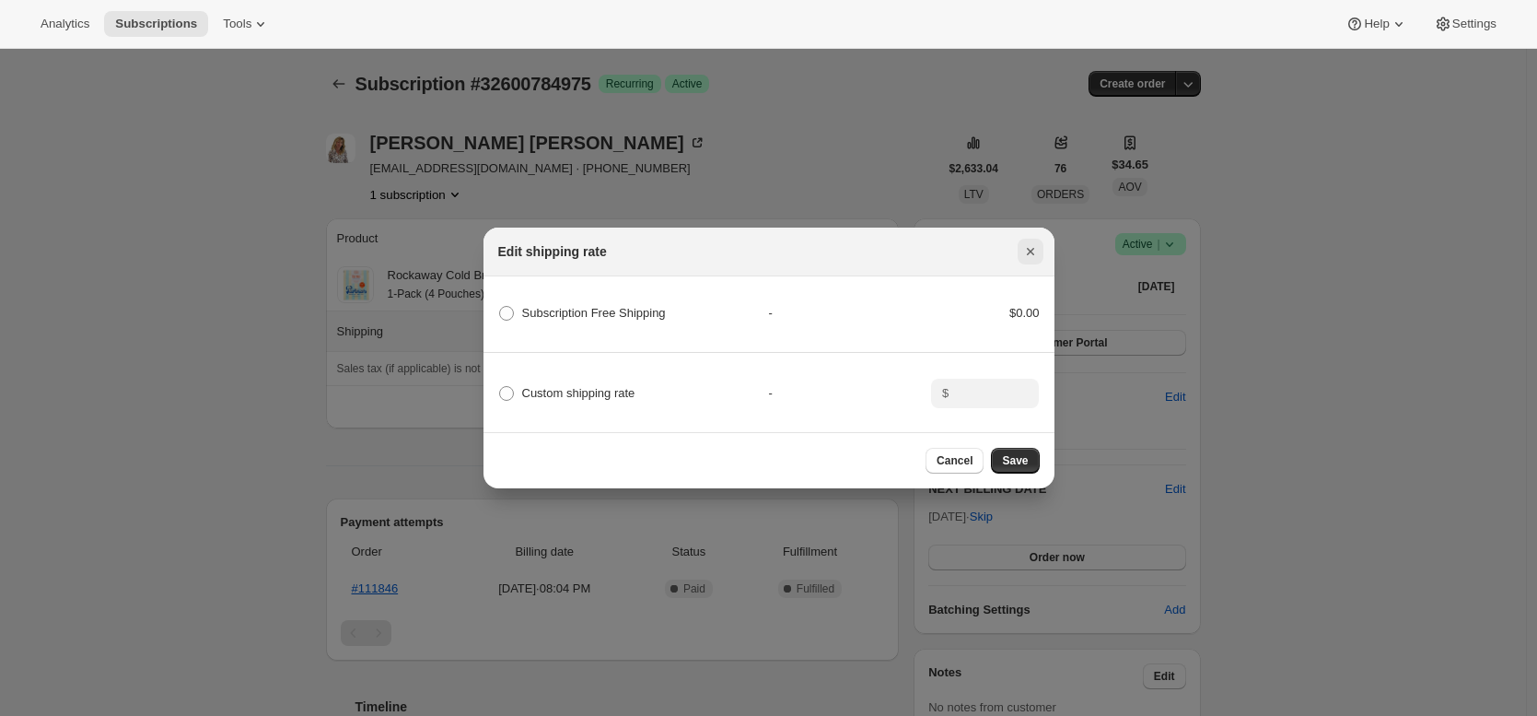
click at [1030, 248] on icon "Close" at bounding box center [1029, 251] width 7 height 7
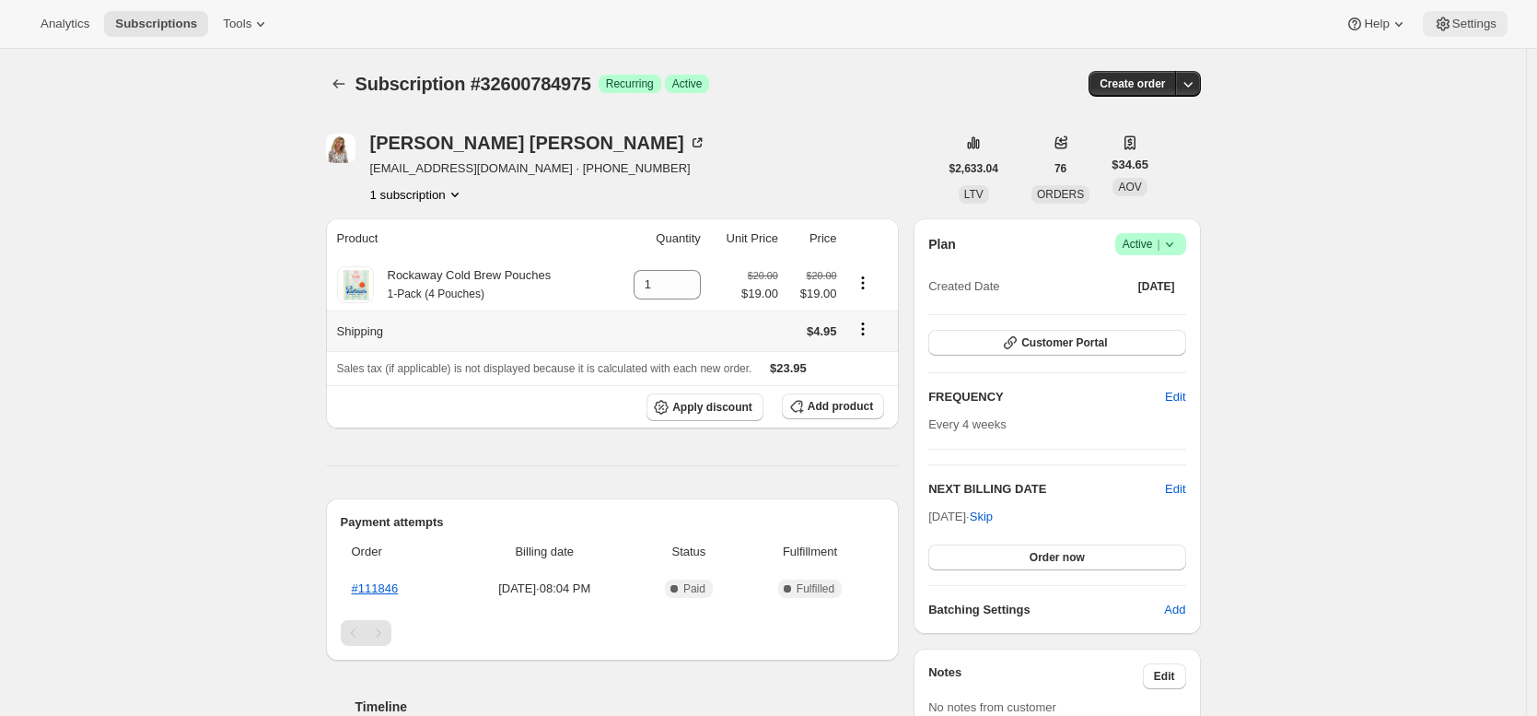
click at [1460, 21] on span "Settings" at bounding box center [1475, 24] width 44 height 15
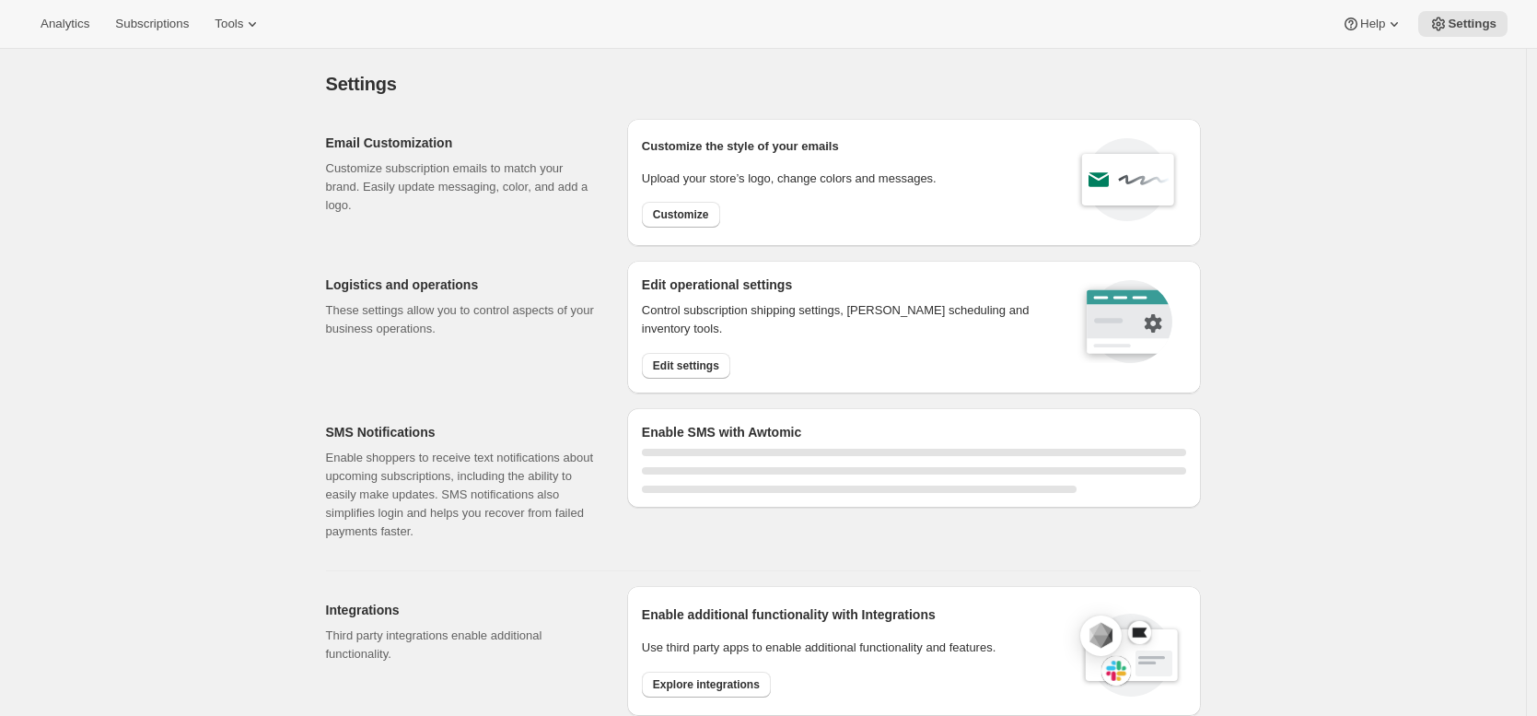
select select "22:00"
select select "09:00"
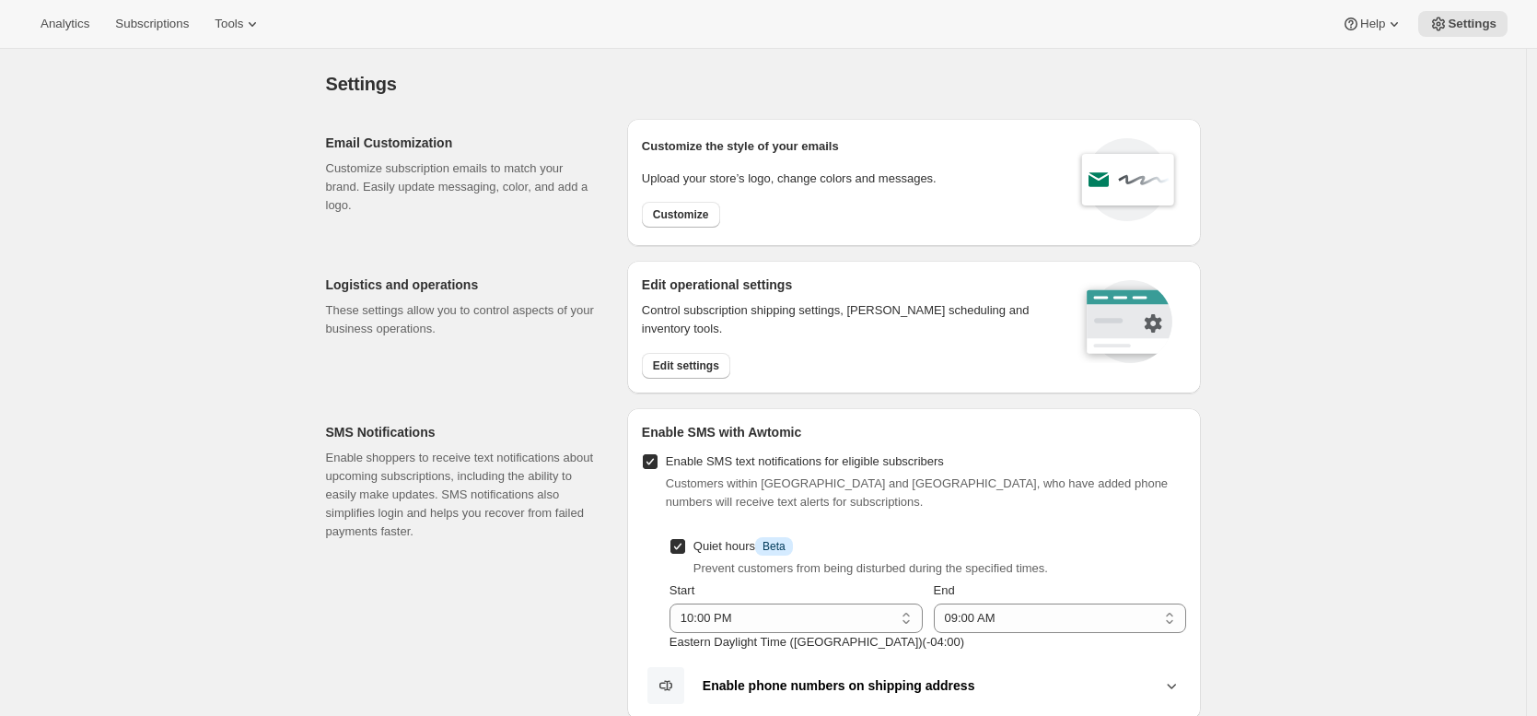
scroll to position [36, 0]
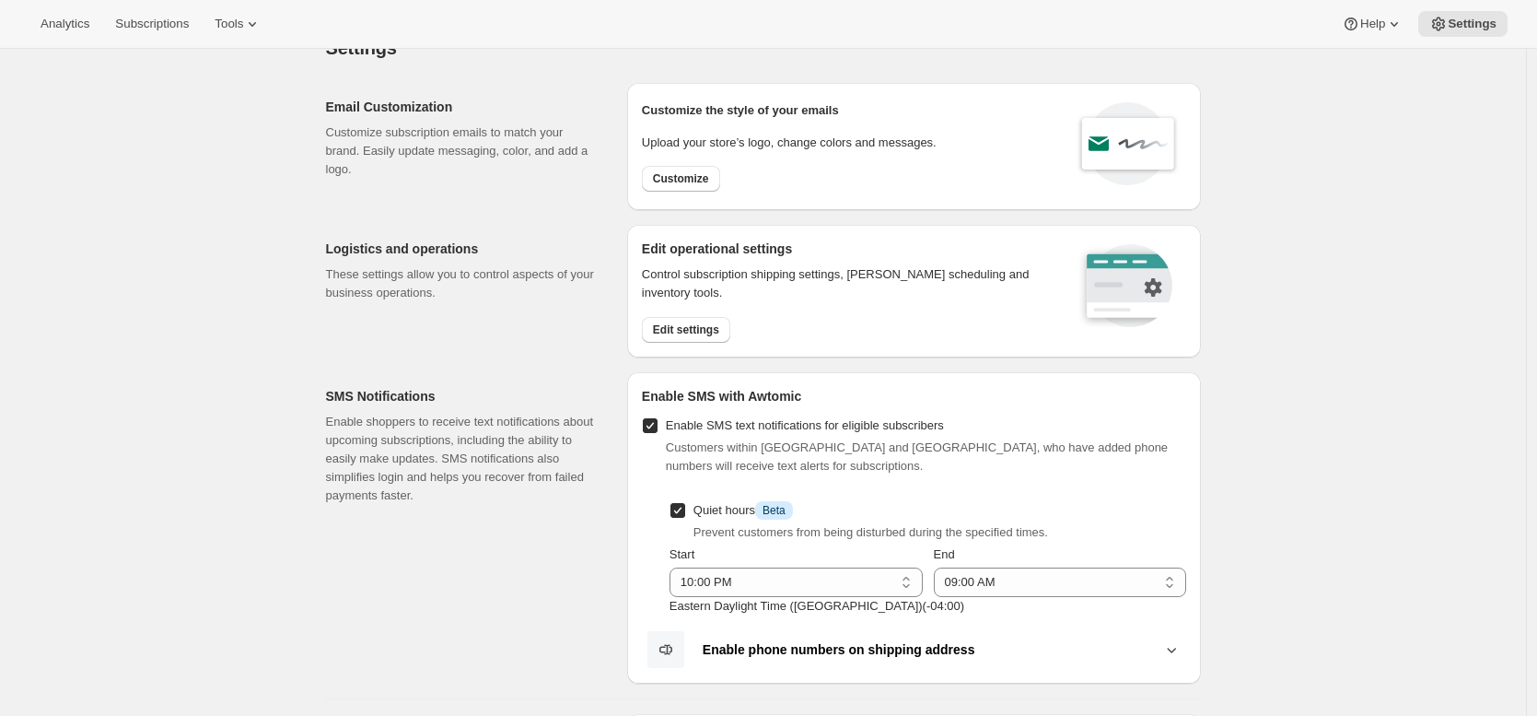
click at [713, 313] on div "Control subscription shipping settings, dunning scheduling and inventory tools.…" at bounding box center [848, 303] width 412 height 77
click at [713, 324] on span "Edit settings" at bounding box center [686, 329] width 66 height 15
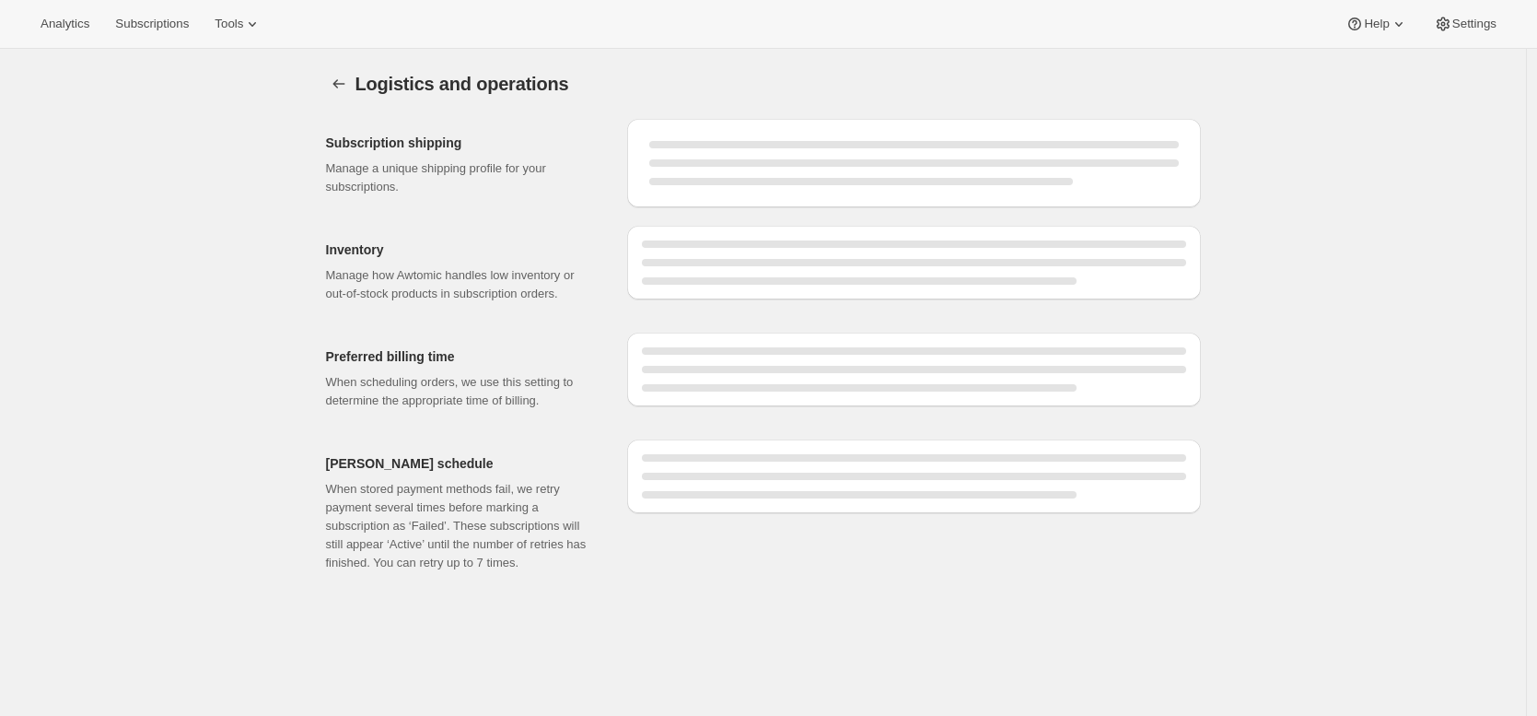
select select "DAY"
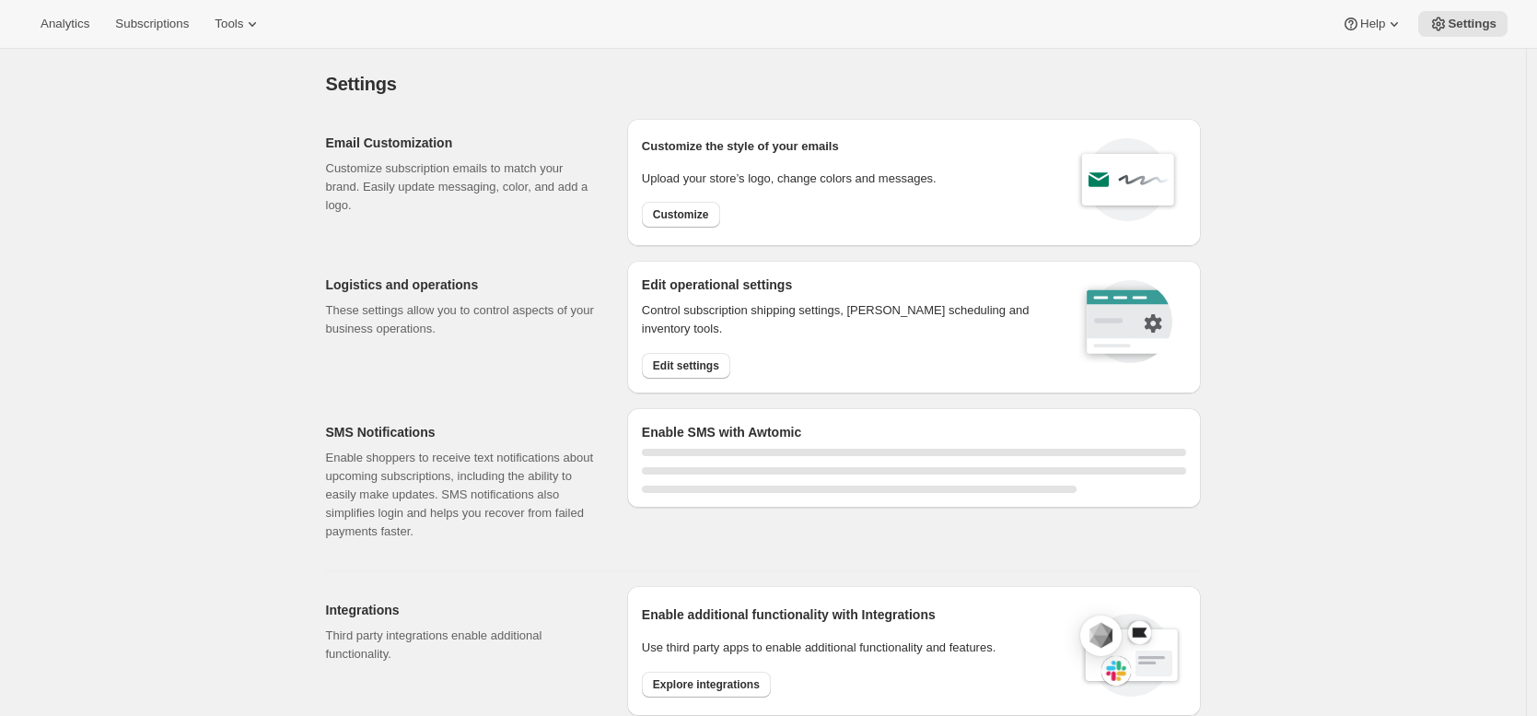
select select "22:00"
select select "09:00"
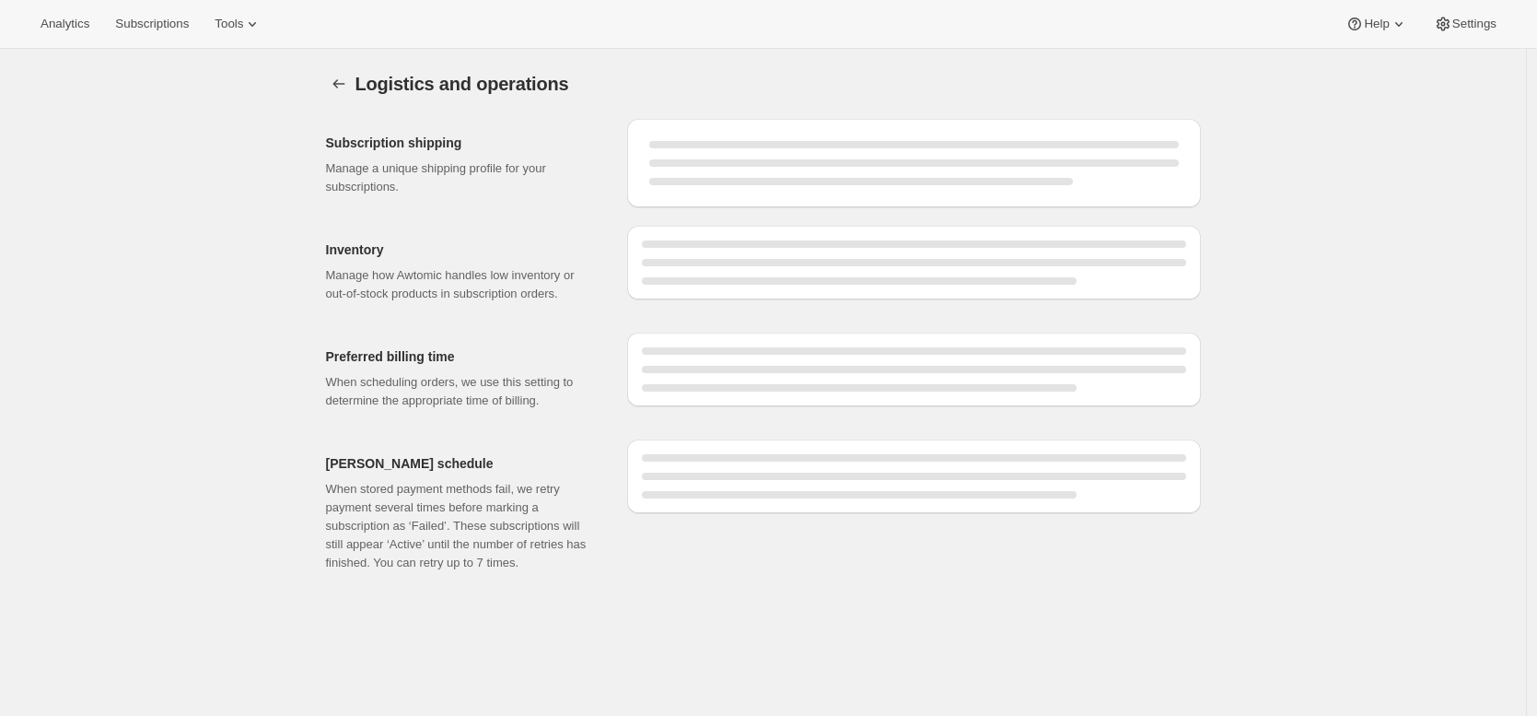
select select "DAY"
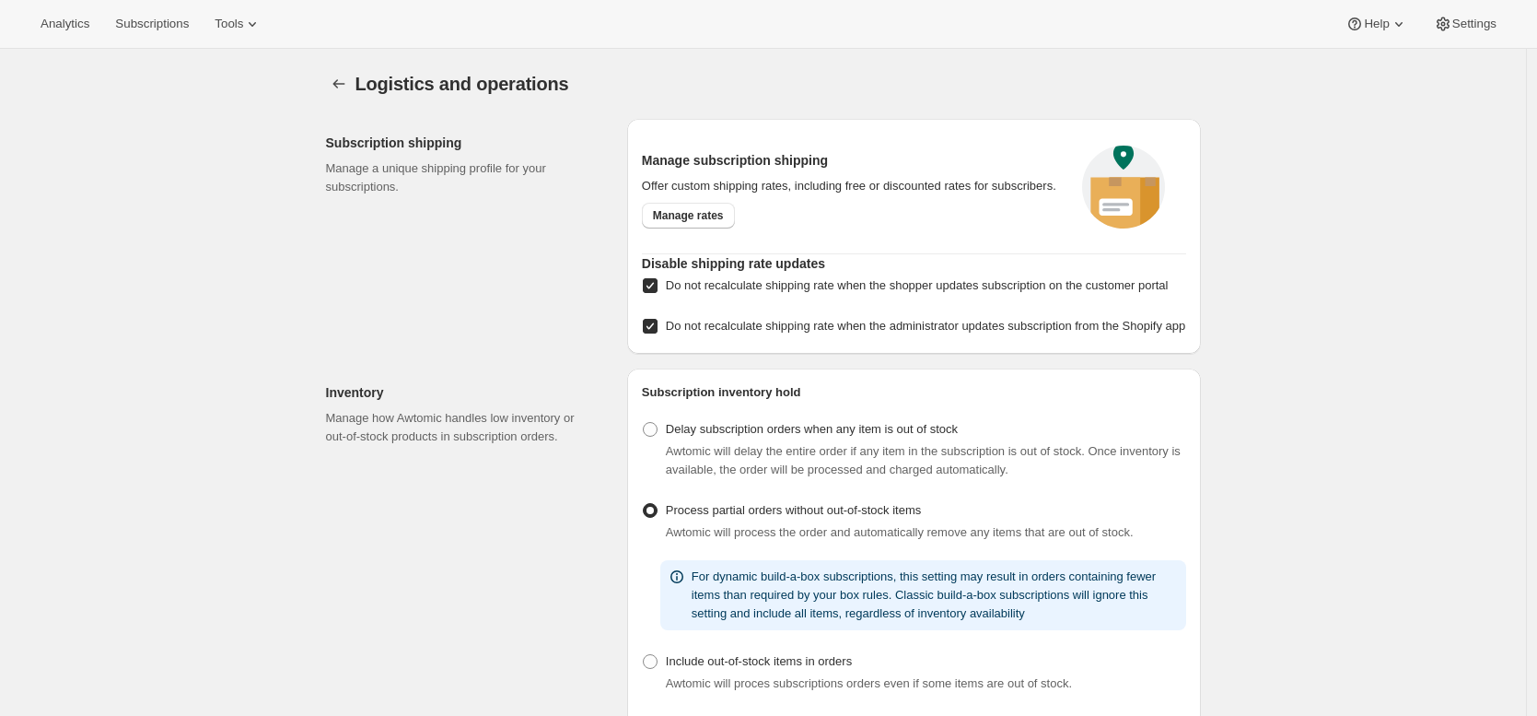
drag, startPoint x: 1390, startPoint y: 325, endPoint x: 1389, endPoint y: 309, distance: 16.6
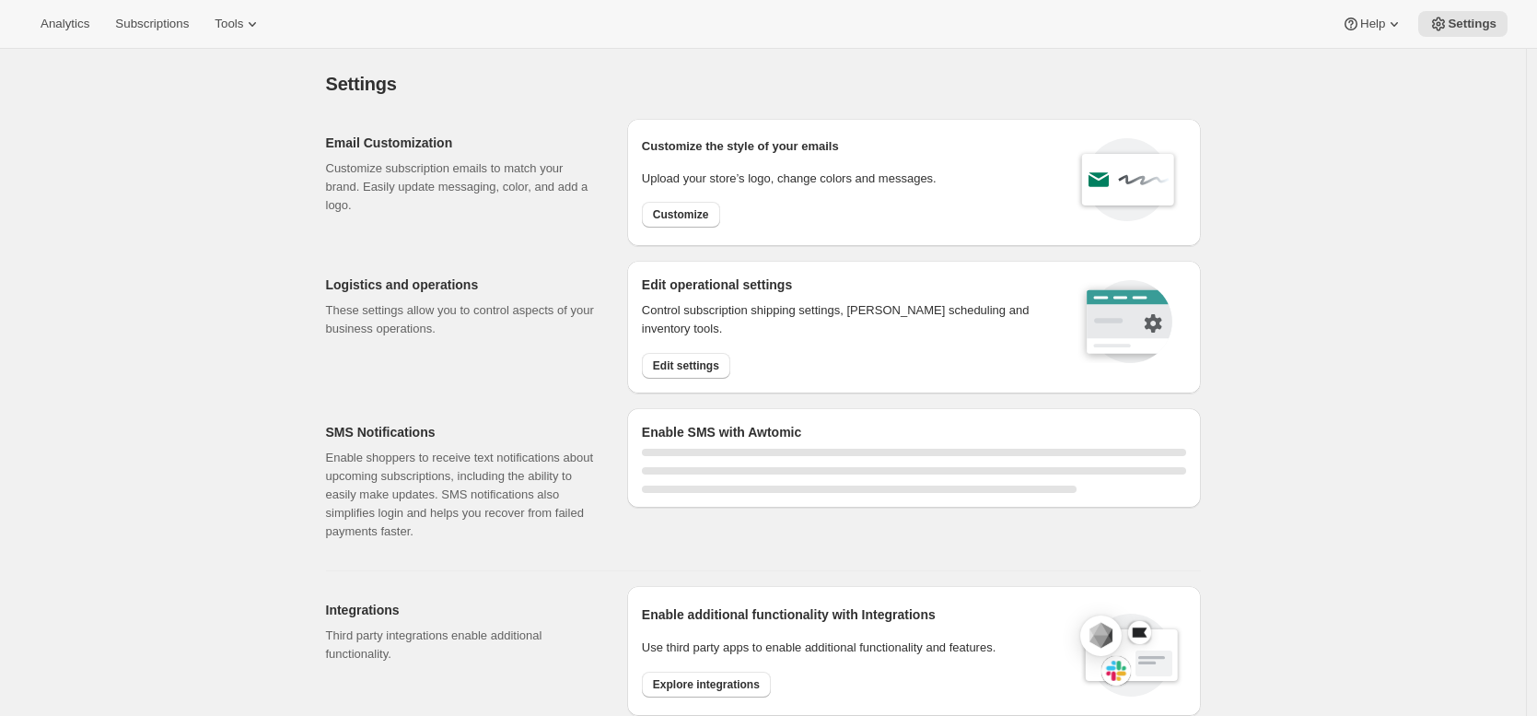
select select "22:00"
select select "09:00"
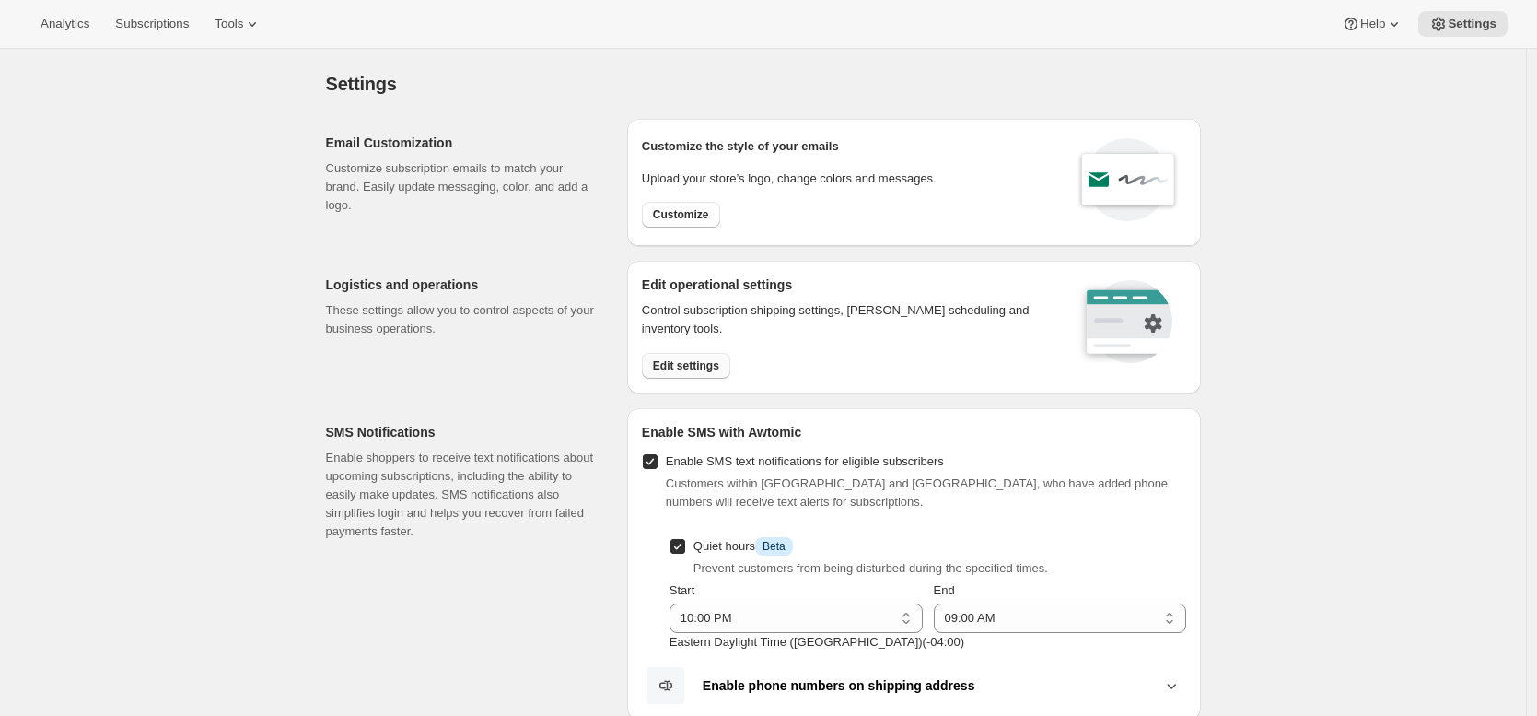
click at [718, 375] on button "Edit settings" at bounding box center [686, 366] width 88 height 26
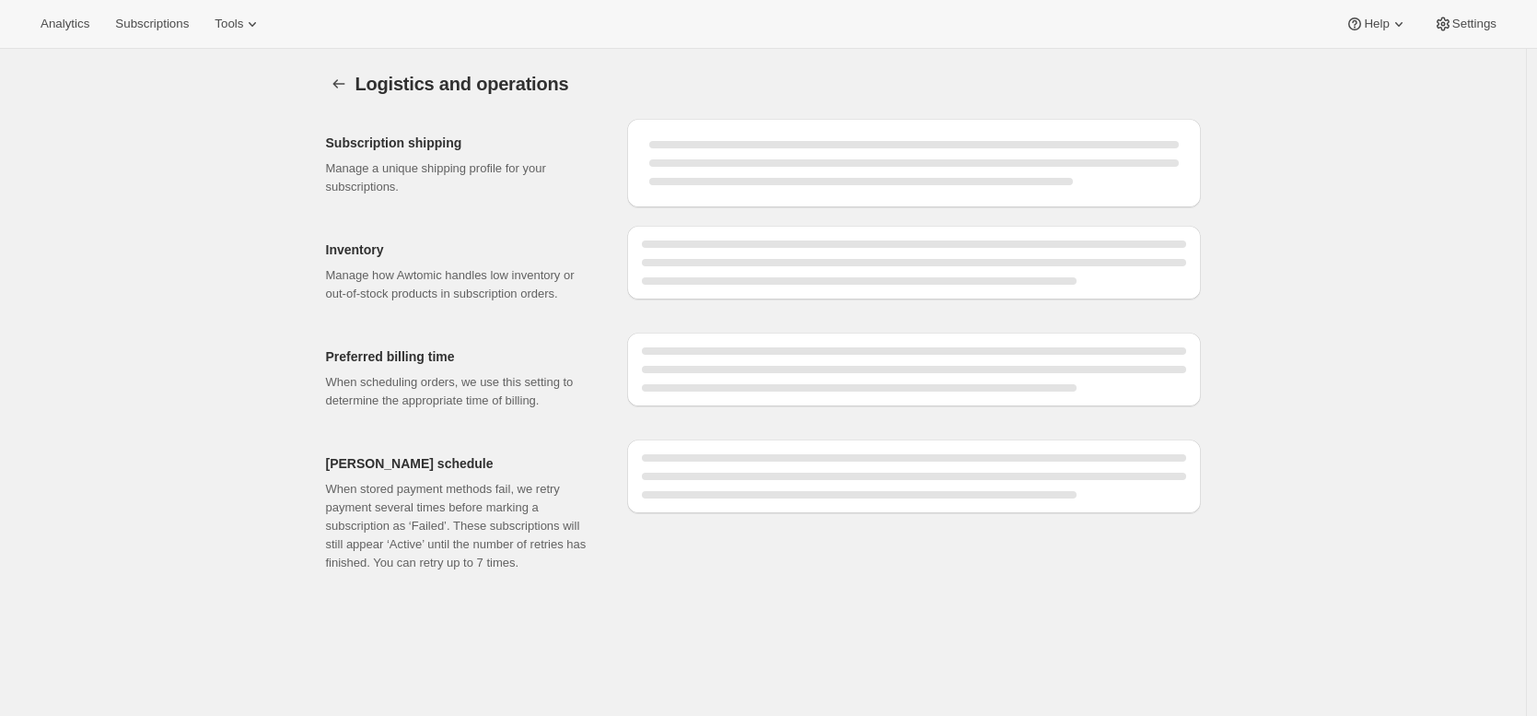
select select "DAY"
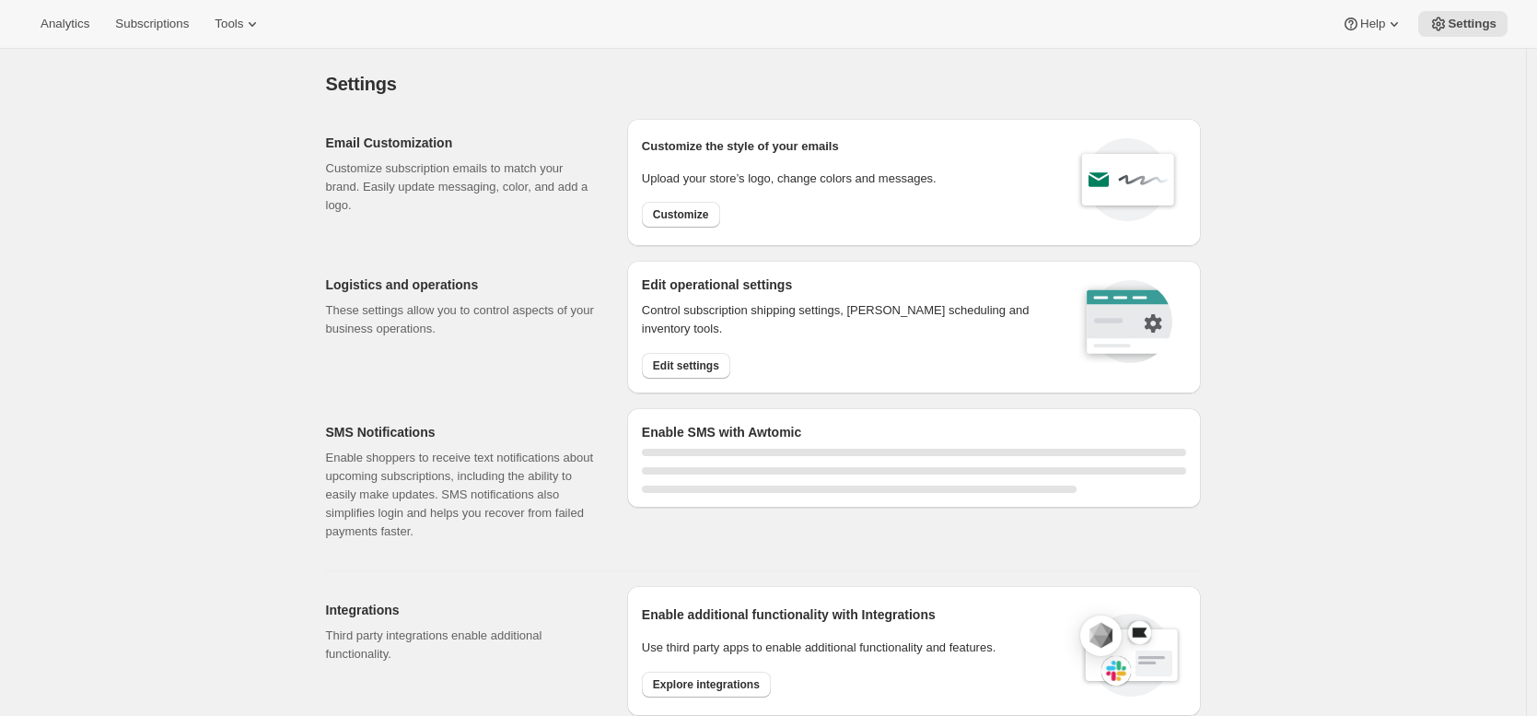
select select "22:00"
select select "09:00"
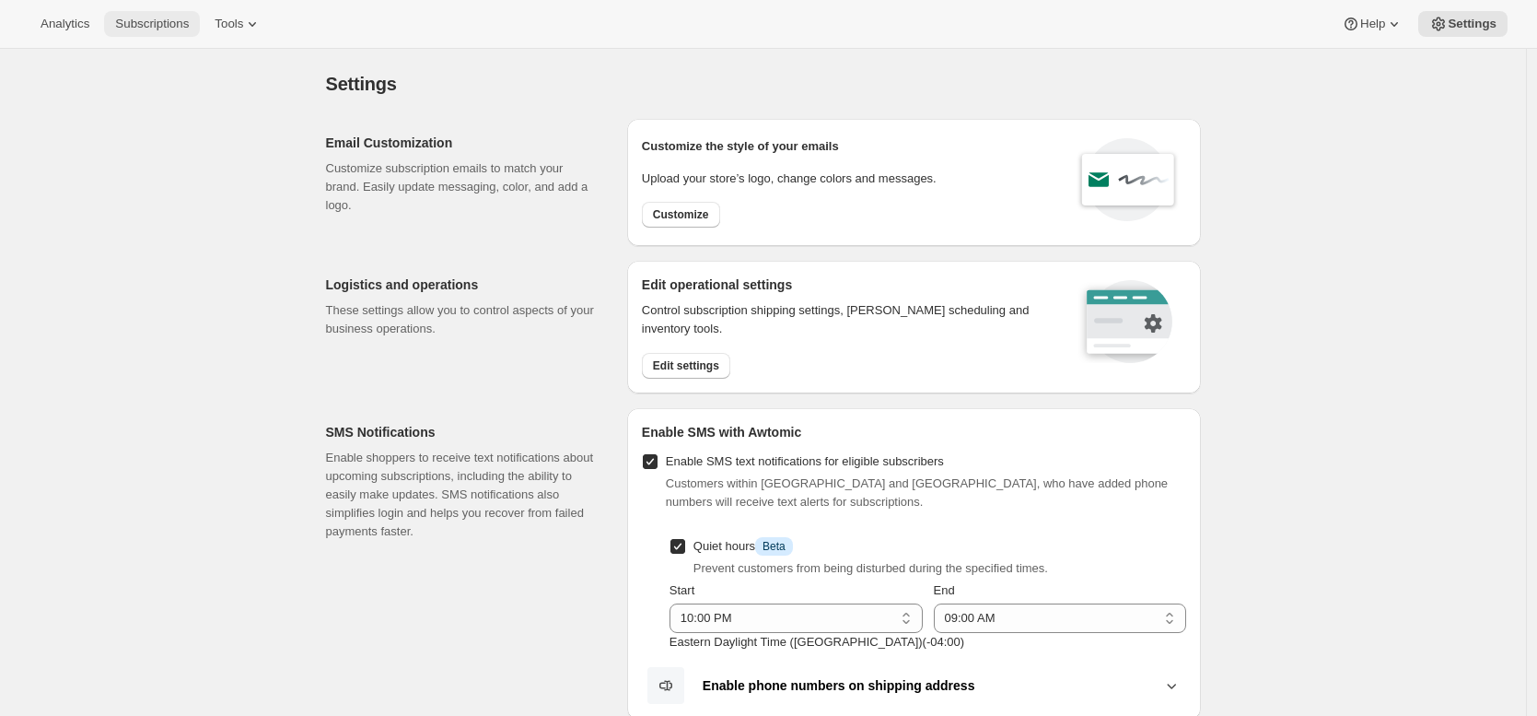
click at [157, 19] on span "Subscriptions" at bounding box center [152, 24] width 74 height 15
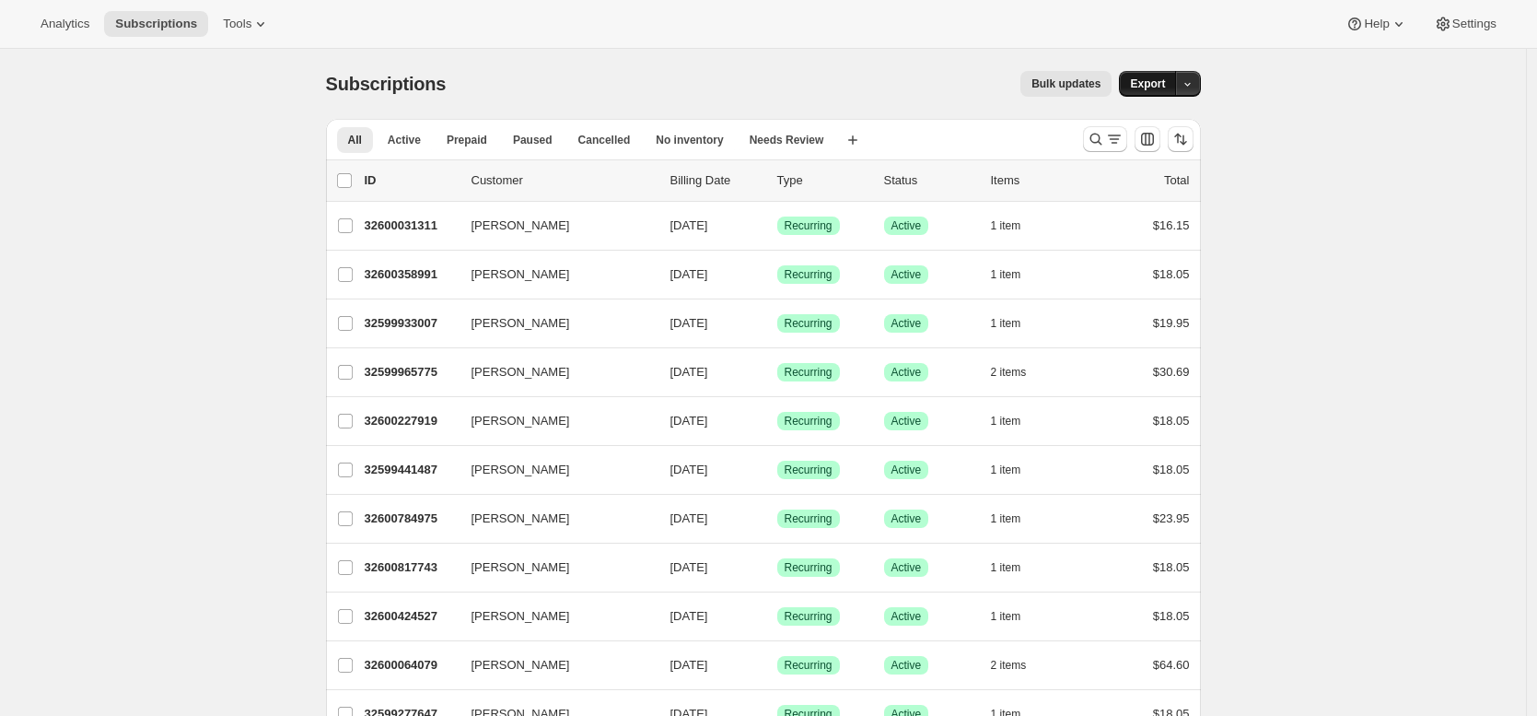
click at [1164, 87] on span "Export" at bounding box center [1147, 83] width 35 height 15
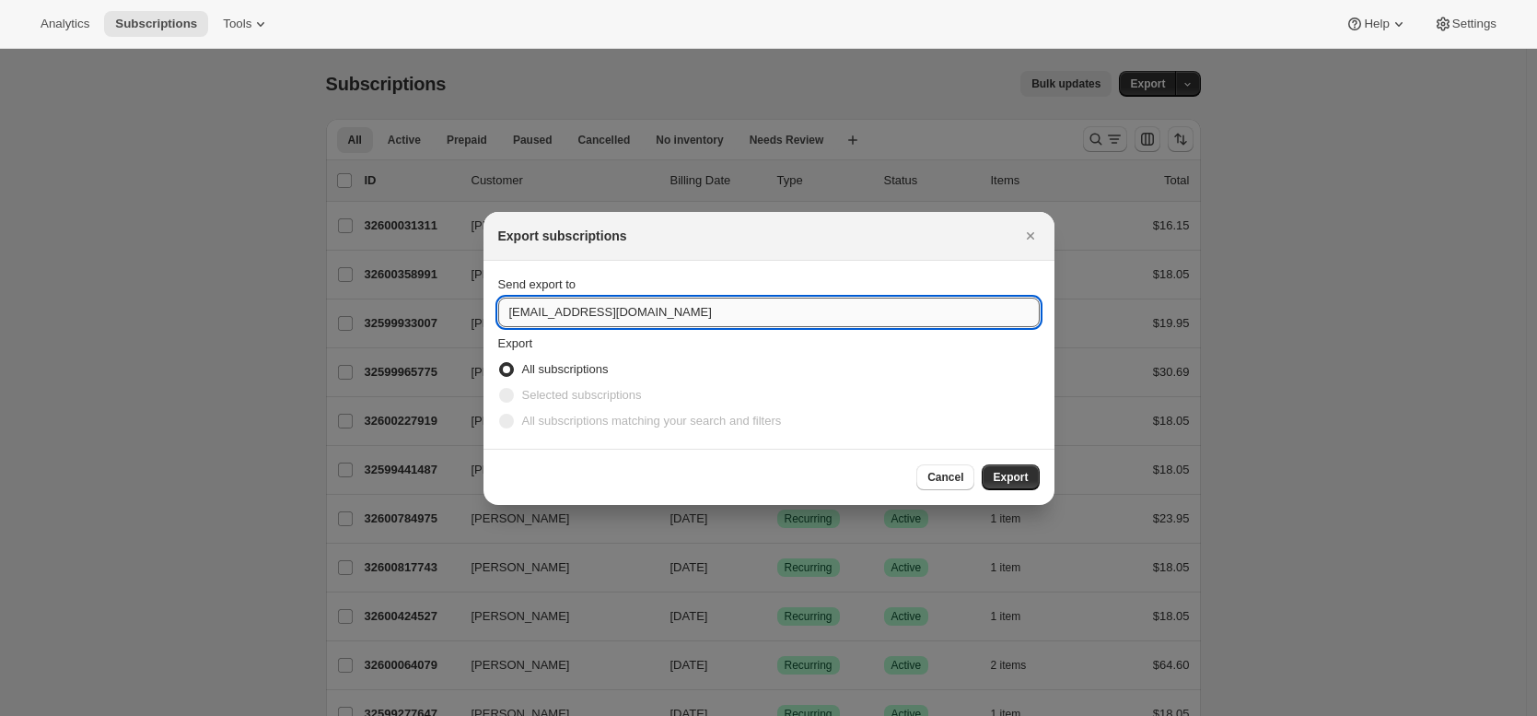
click at [729, 312] on input "support@partnerscoffee.com" at bounding box center [769, 312] width 542 height 29
type input "brian@awtomic.com"
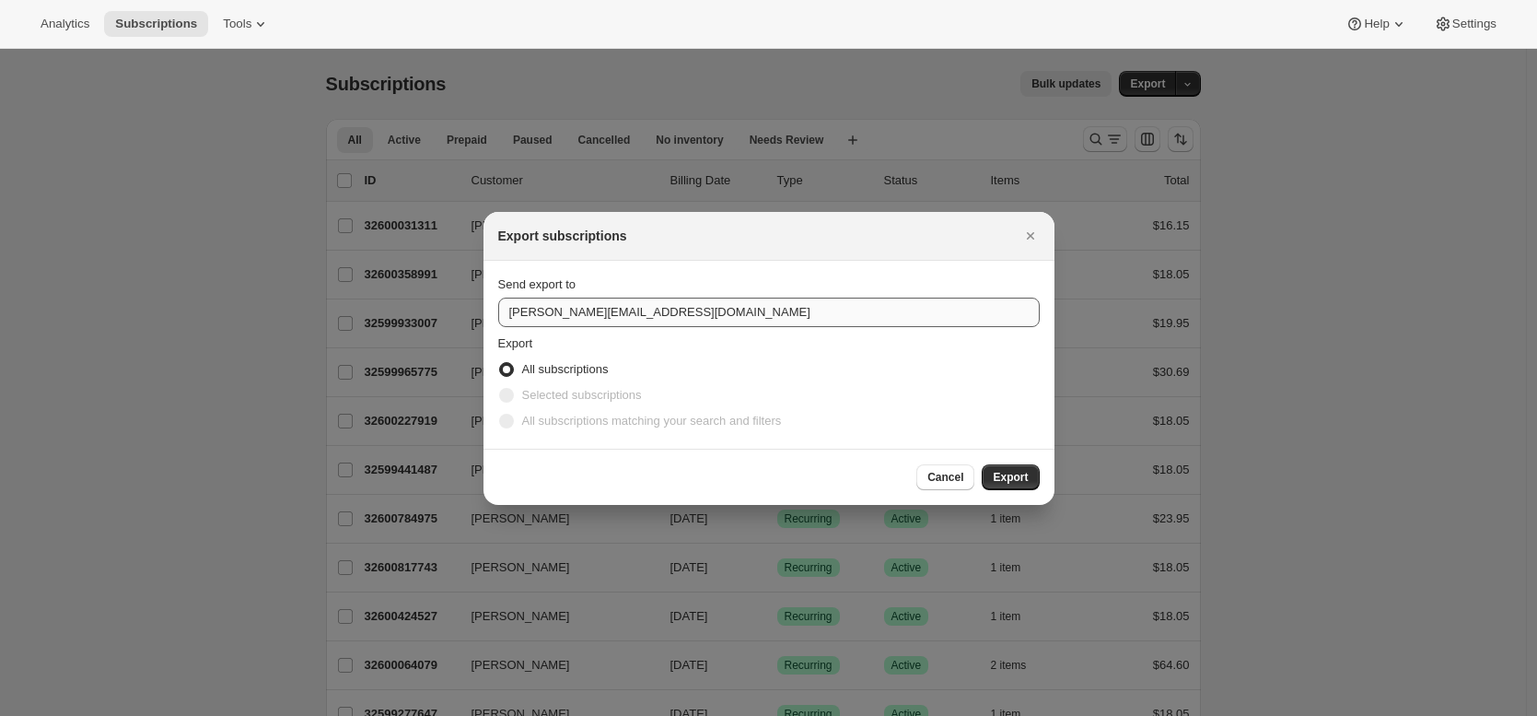
click at [982, 464] on button "Export" at bounding box center [1010, 477] width 57 height 26
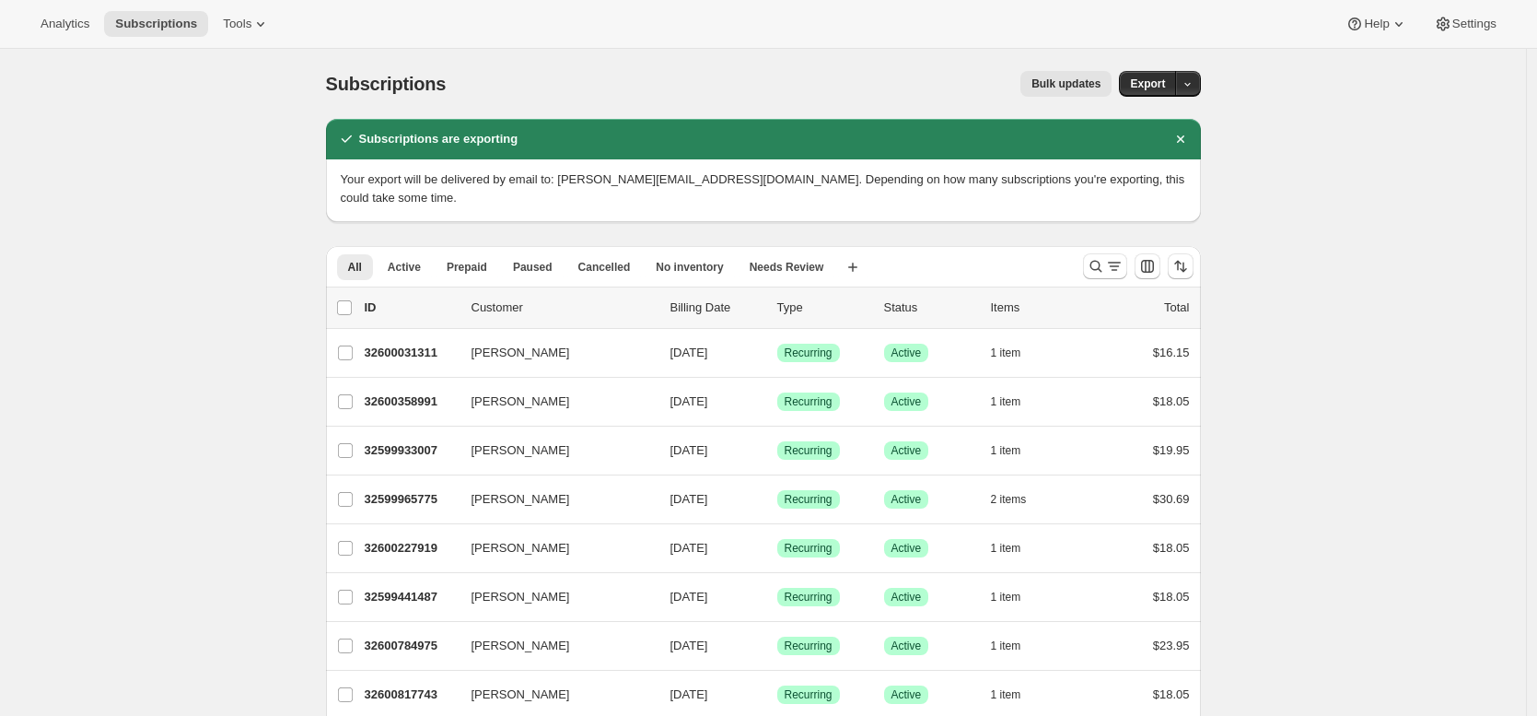
click at [875, 115] on div "Subscriptions. This page is ready Subscriptions Bulk updates More actions Bulk …" at bounding box center [763, 84] width 875 height 70
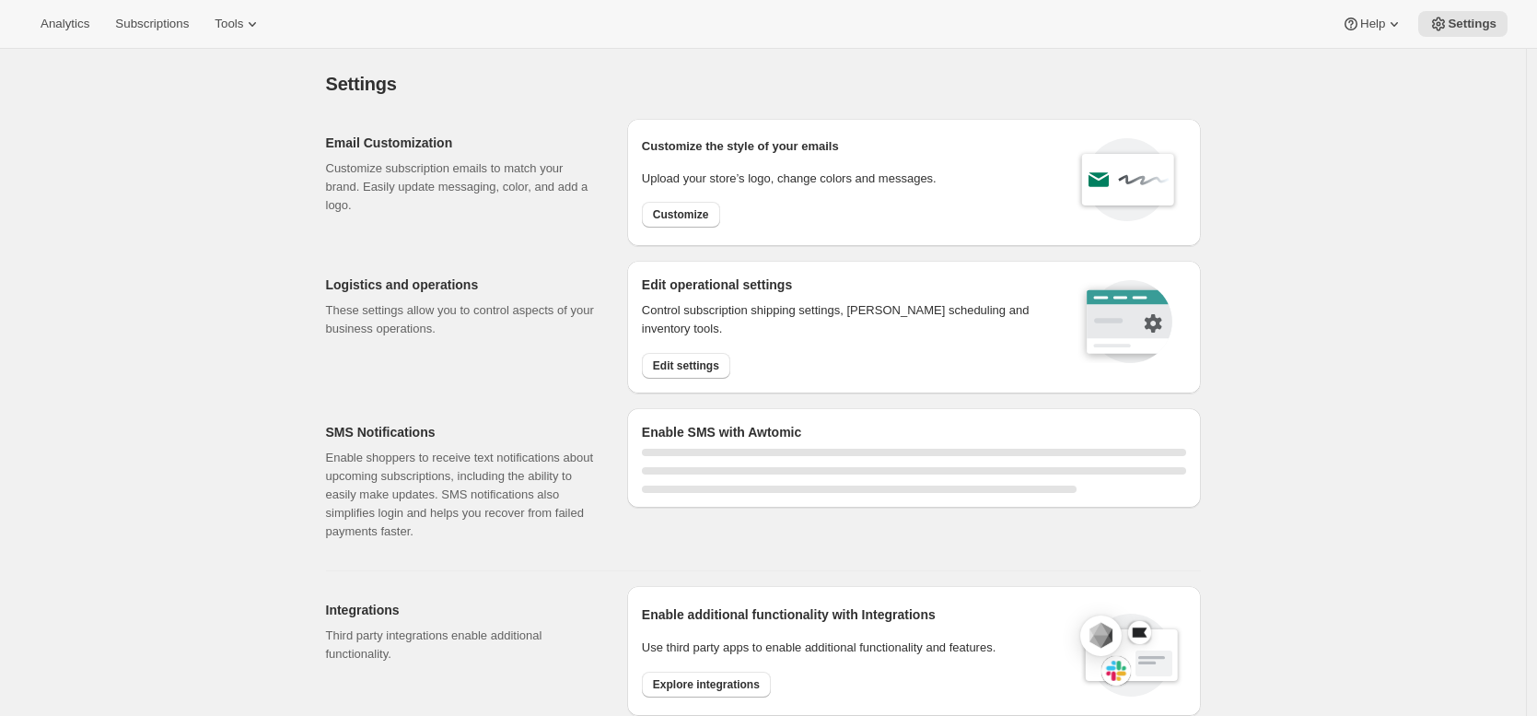
select select "22:00"
select select "09:00"
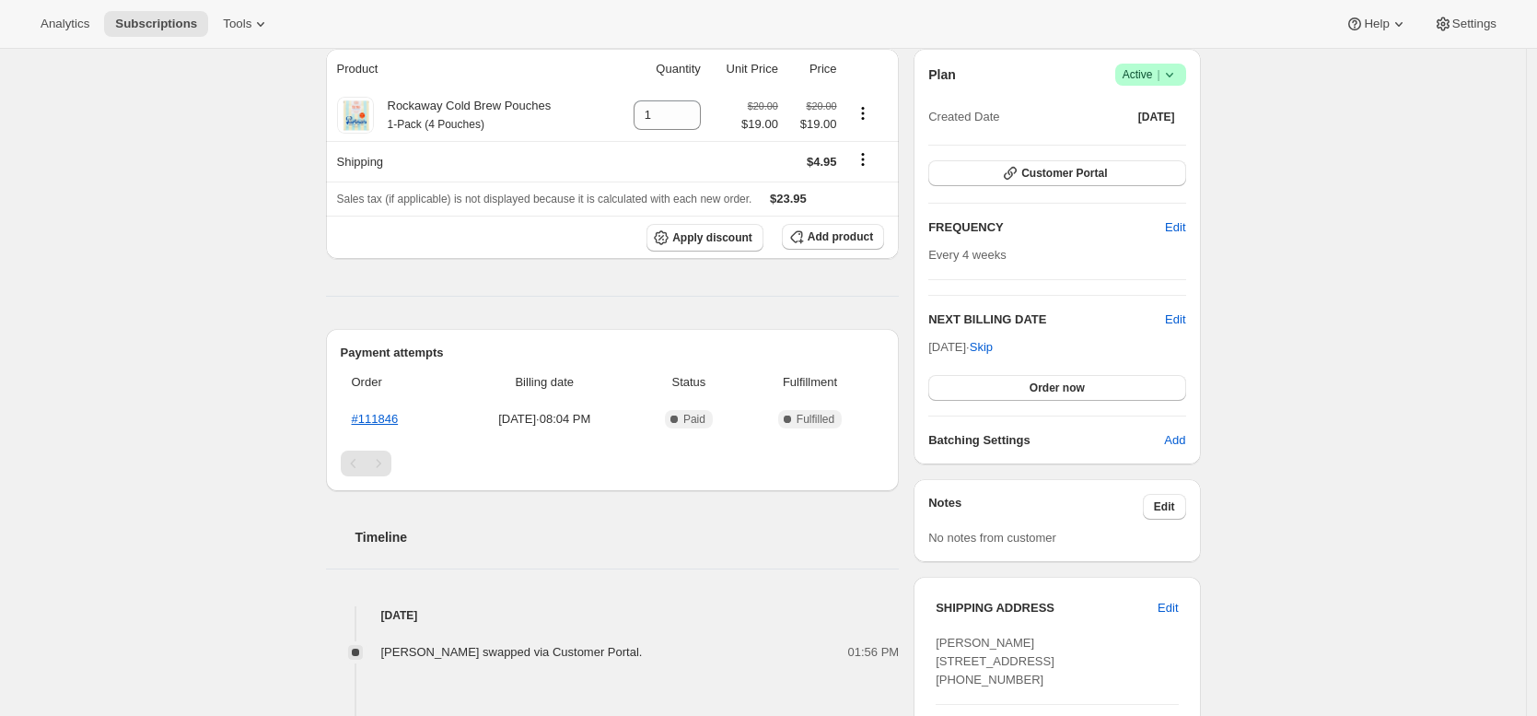
scroll to position [398, 0]
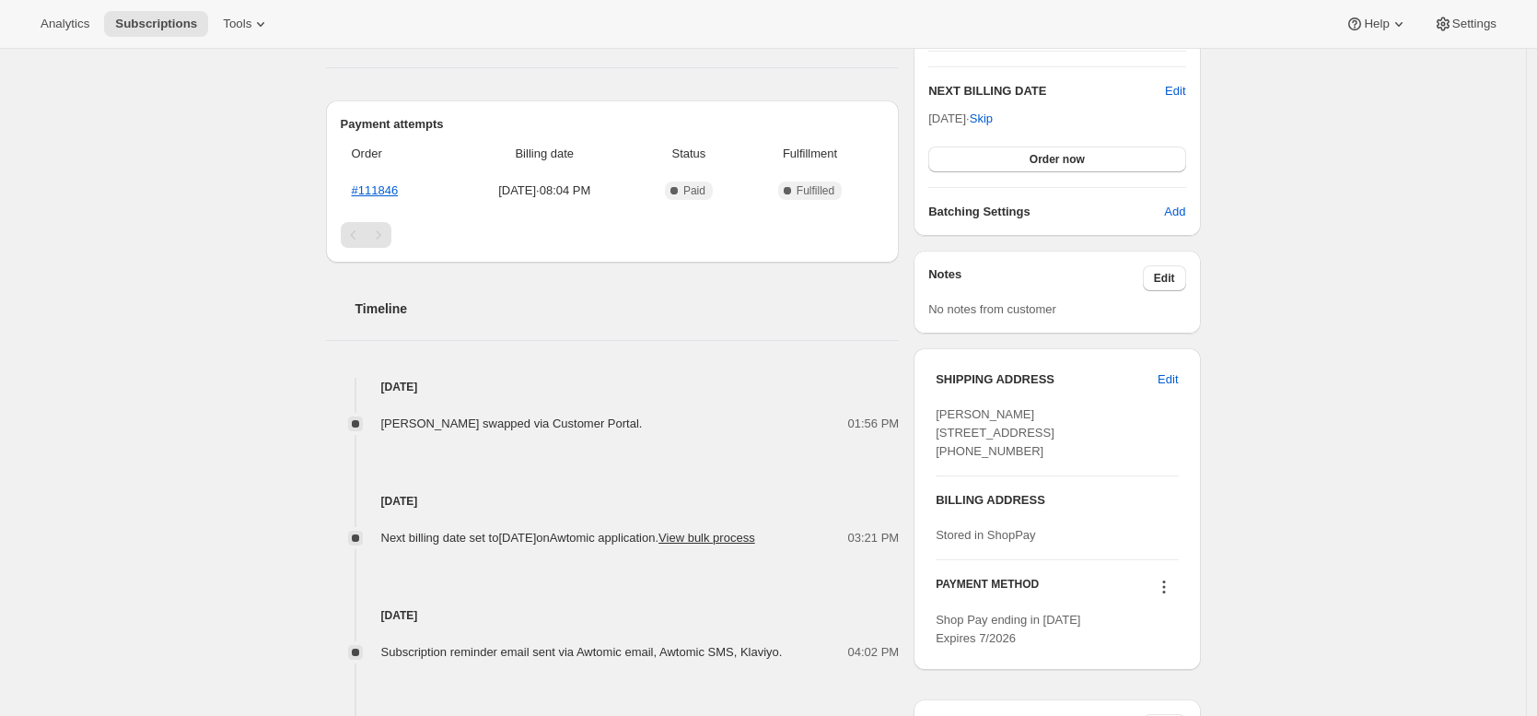
click at [630, 417] on span "Linda Watson swapped via Customer Portal." at bounding box center [512, 423] width 262 height 14
click at [695, 427] on div "01:56 PM" at bounding box center [776, 424] width 246 height 18
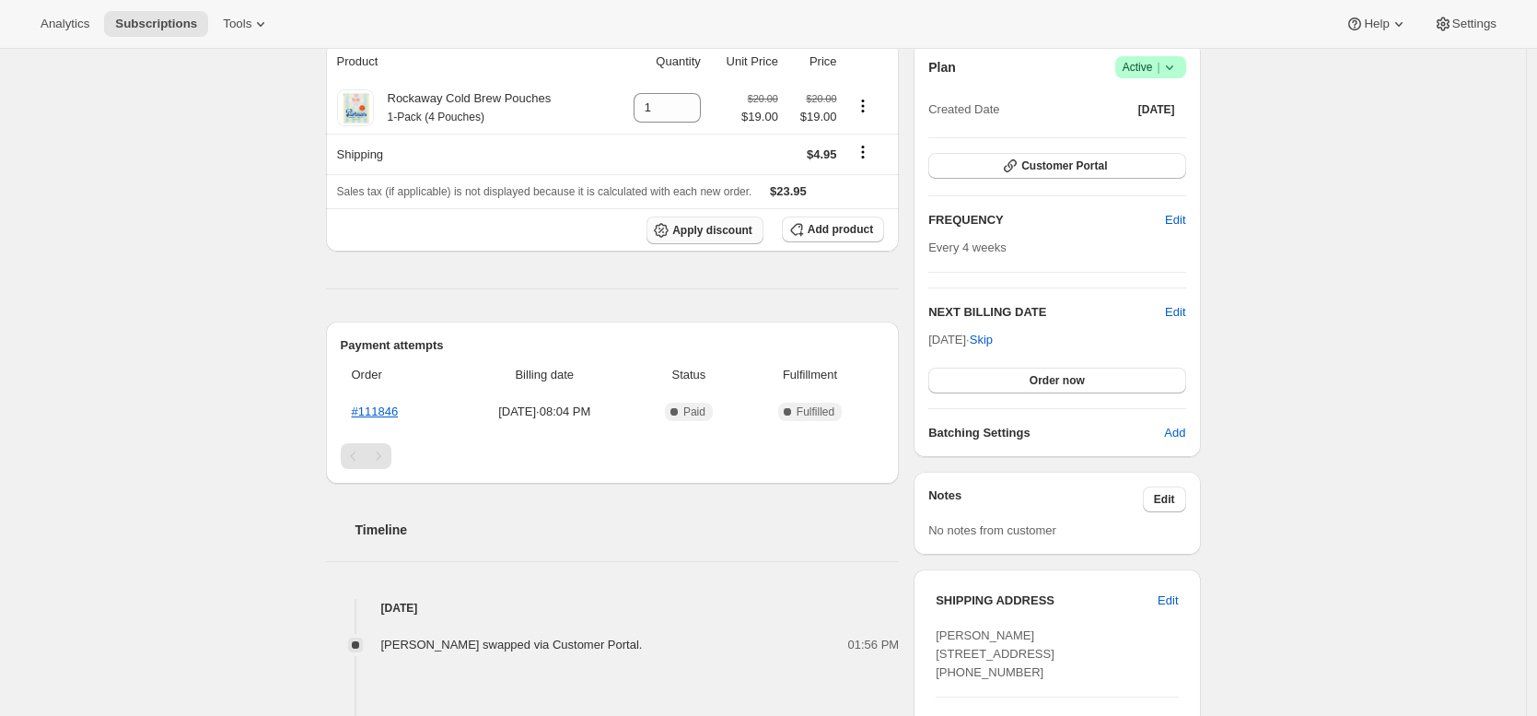
scroll to position [0, 0]
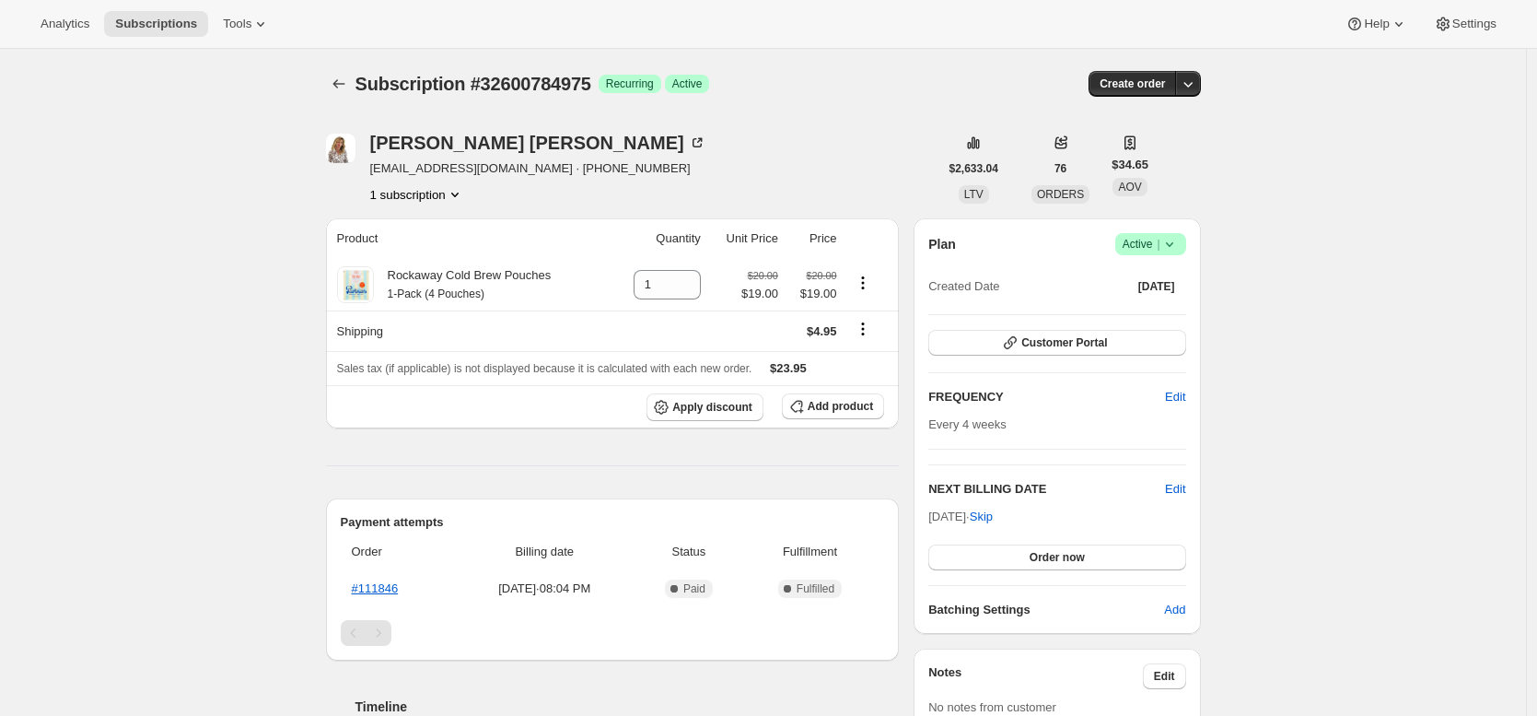
click at [812, 181] on div "Linda Watson ljwatsn@gmail.com · +19737224689 1 subscription" at bounding box center [632, 169] width 613 height 70
click at [811, 146] on div "Linda Watson ljwatsn@gmail.com · +19737224689 1 subscription" at bounding box center [632, 169] width 613 height 70
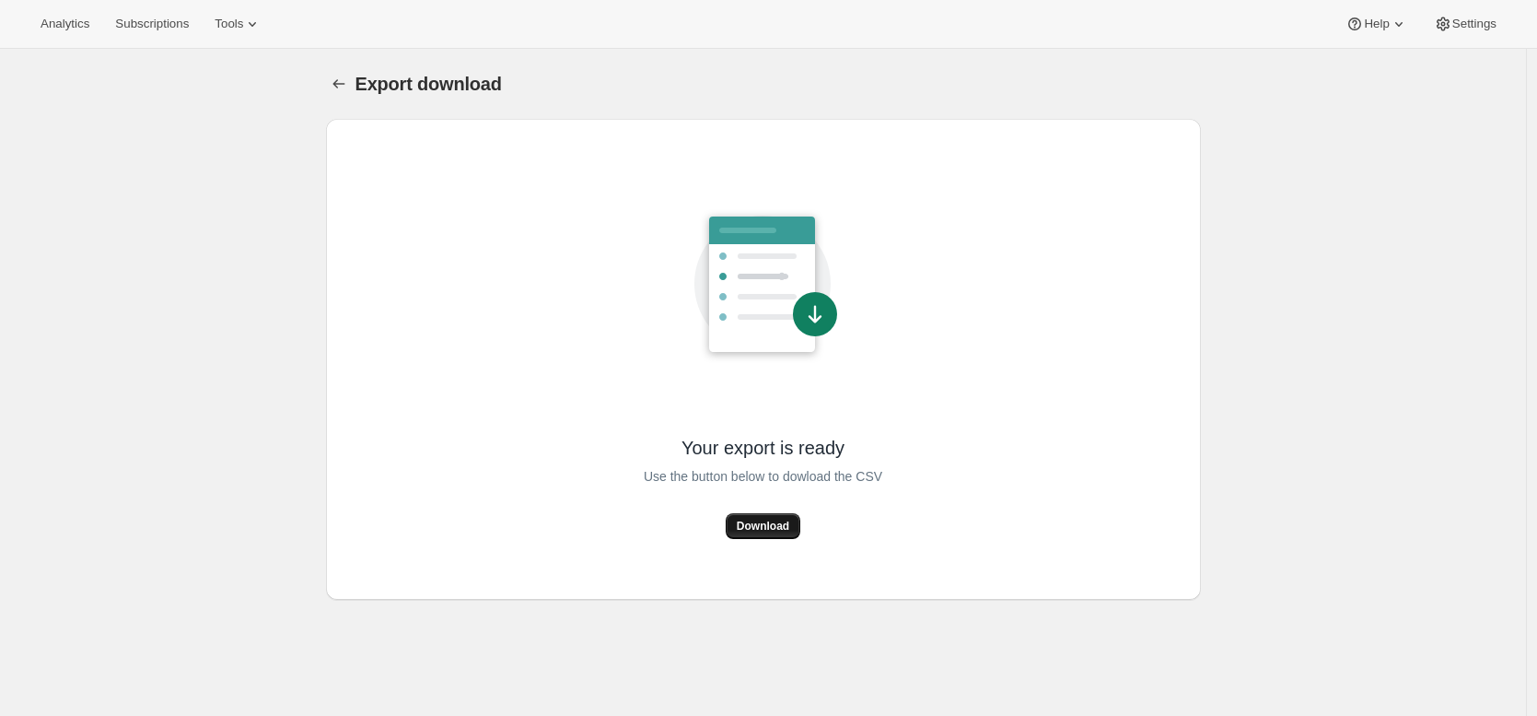
click at [770, 538] on button "Download" at bounding box center [763, 526] width 75 height 26
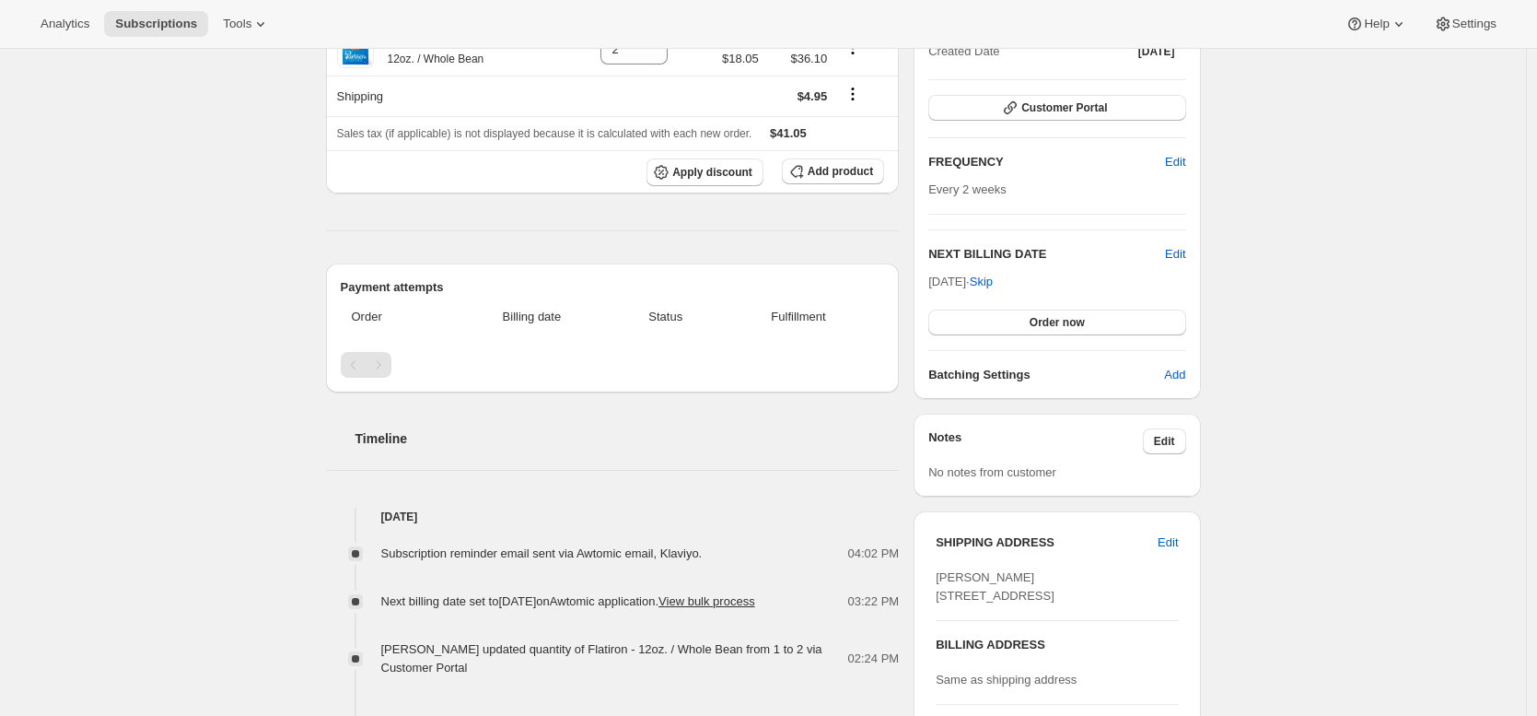
scroll to position [555, 0]
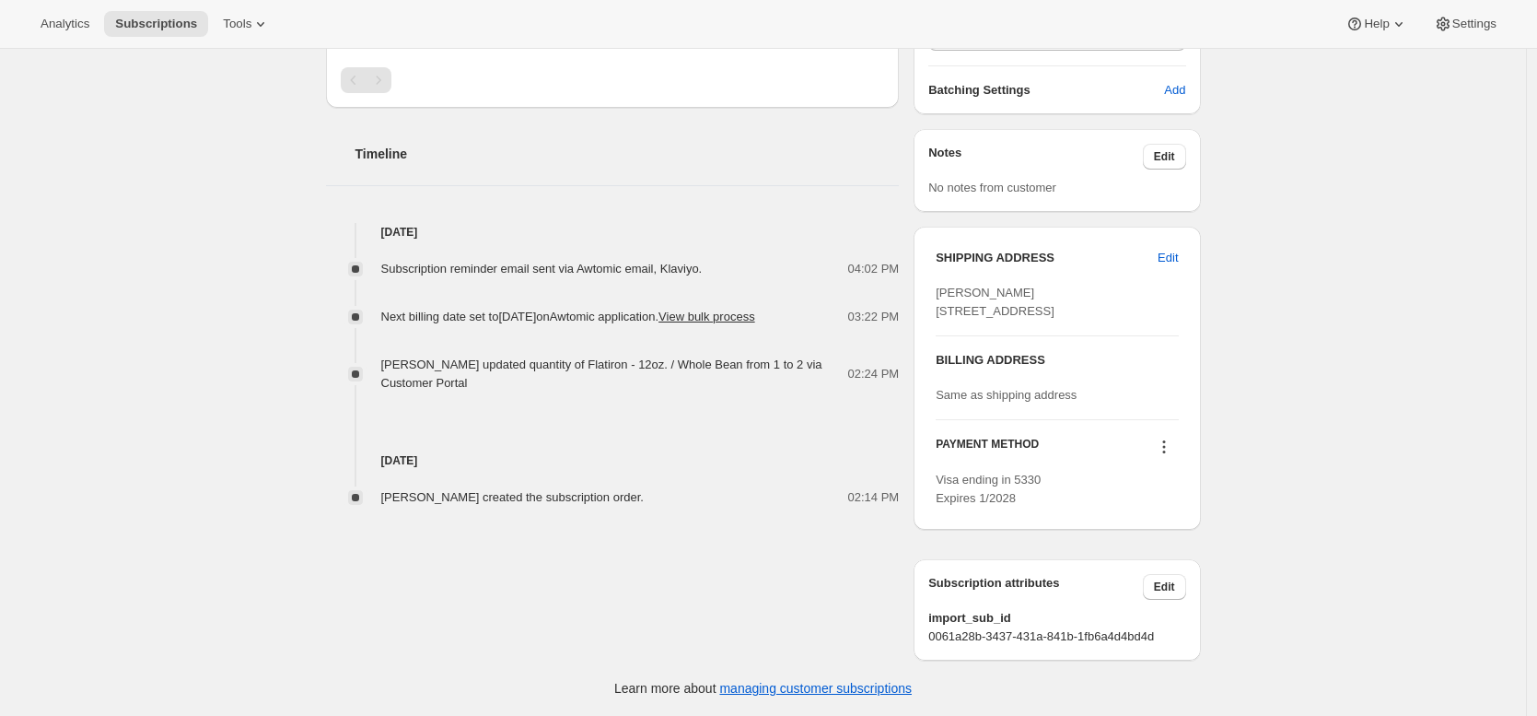
click at [612, 451] on h4 "[DATE]" at bounding box center [613, 460] width 574 height 18
click at [1272, 433] on div "Subscription #32603734095. This page is ready Subscription #32603734095 Success…" at bounding box center [763, 122] width 1526 height 1186
